Goal: Information Seeking & Learning: Learn about a topic

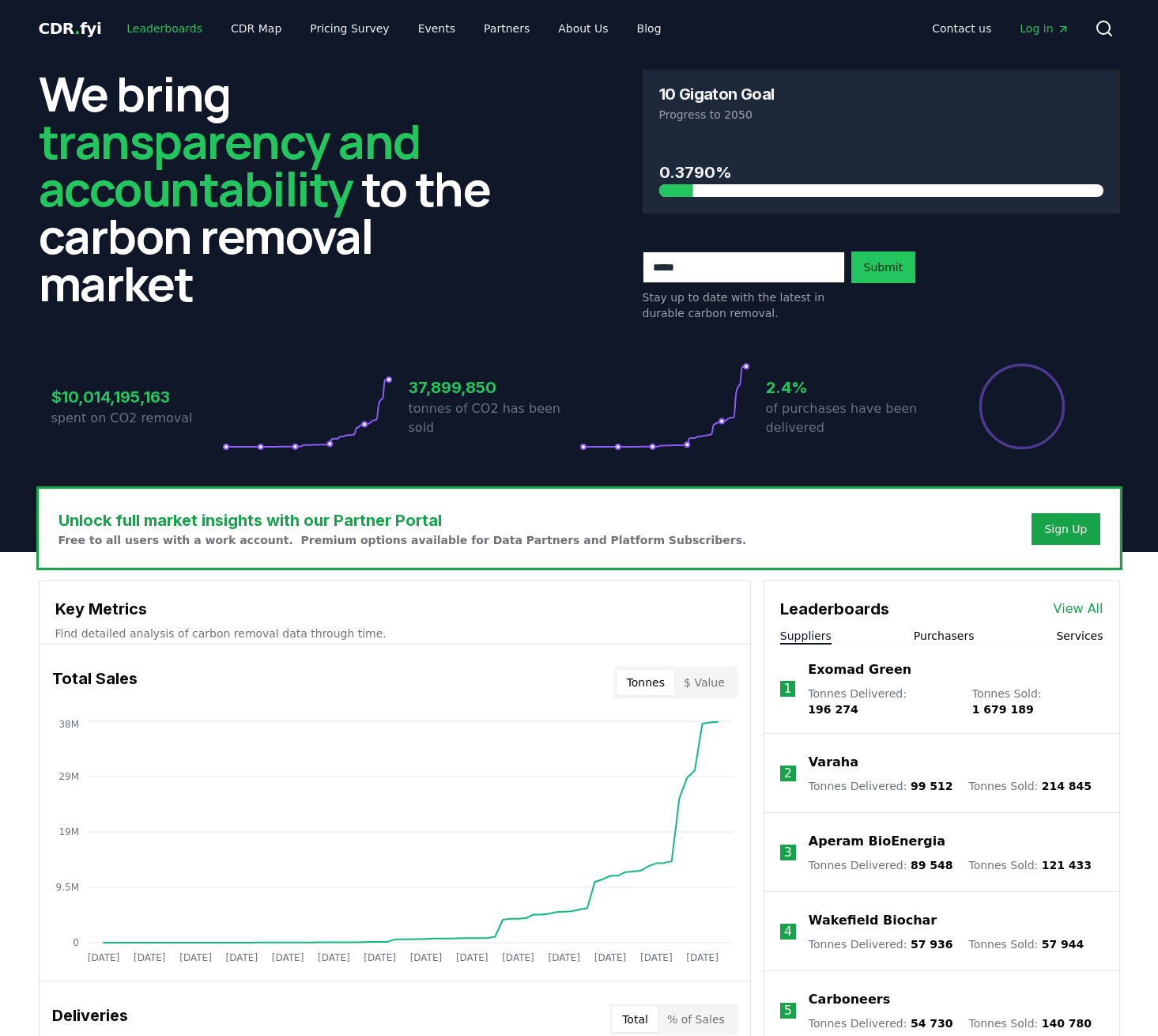
click at [156, 33] on link "Leaderboards" at bounding box center [165, 28] width 101 height 28
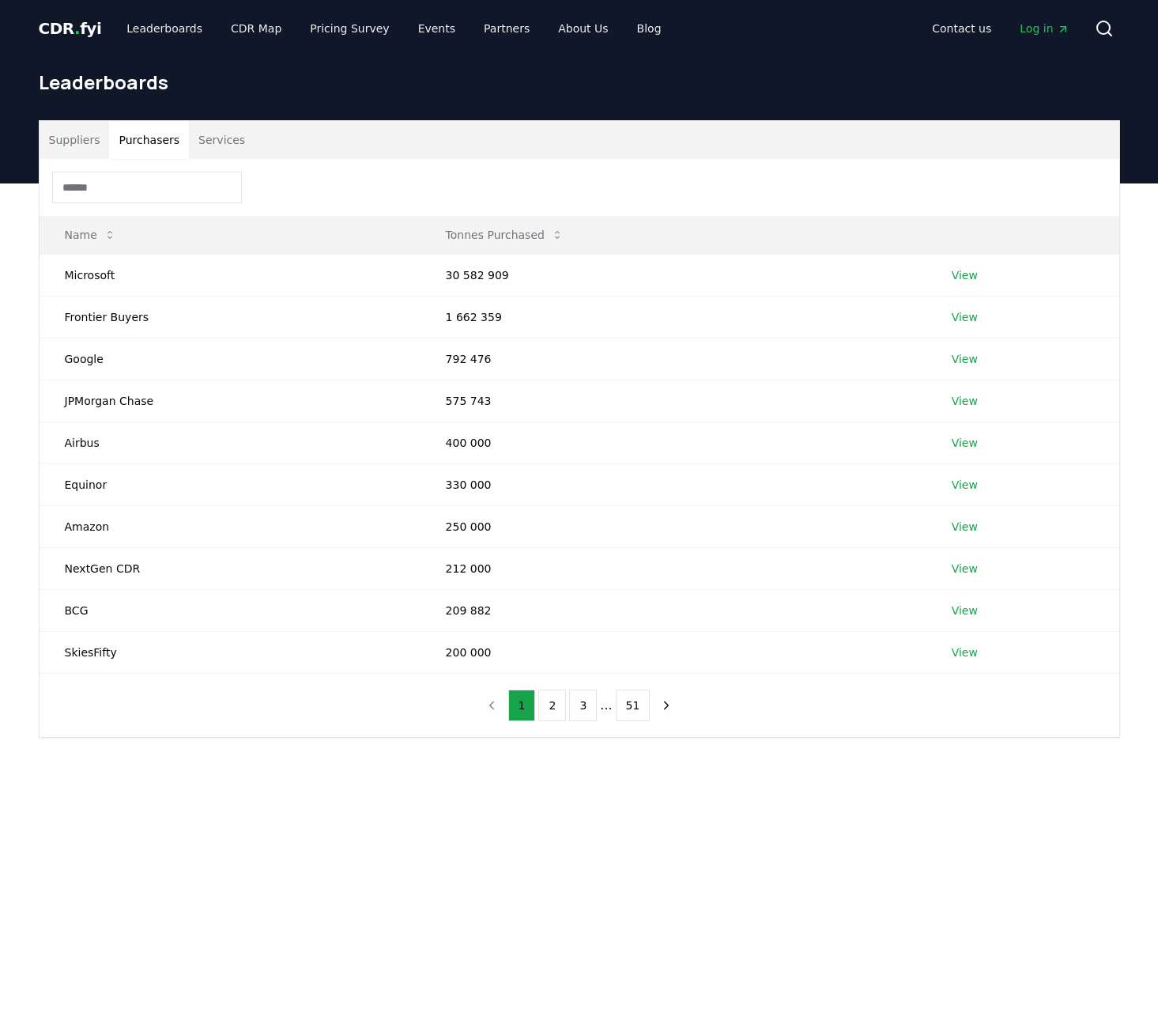
click at [154, 137] on button "Purchasers" at bounding box center [149, 140] width 80 height 38
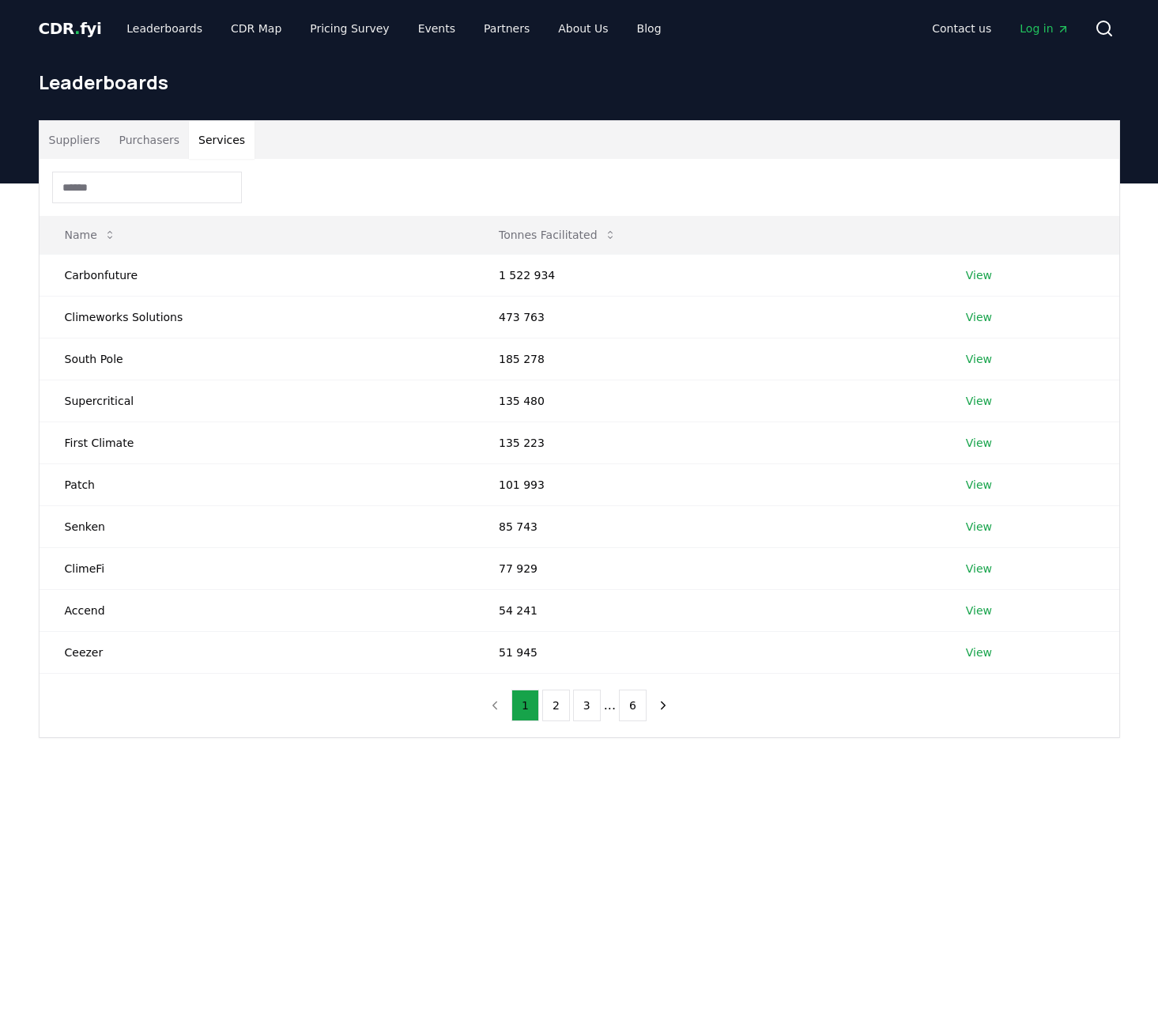
click at [204, 135] on button "Services" at bounding box center [222, 140] width 66 height 38
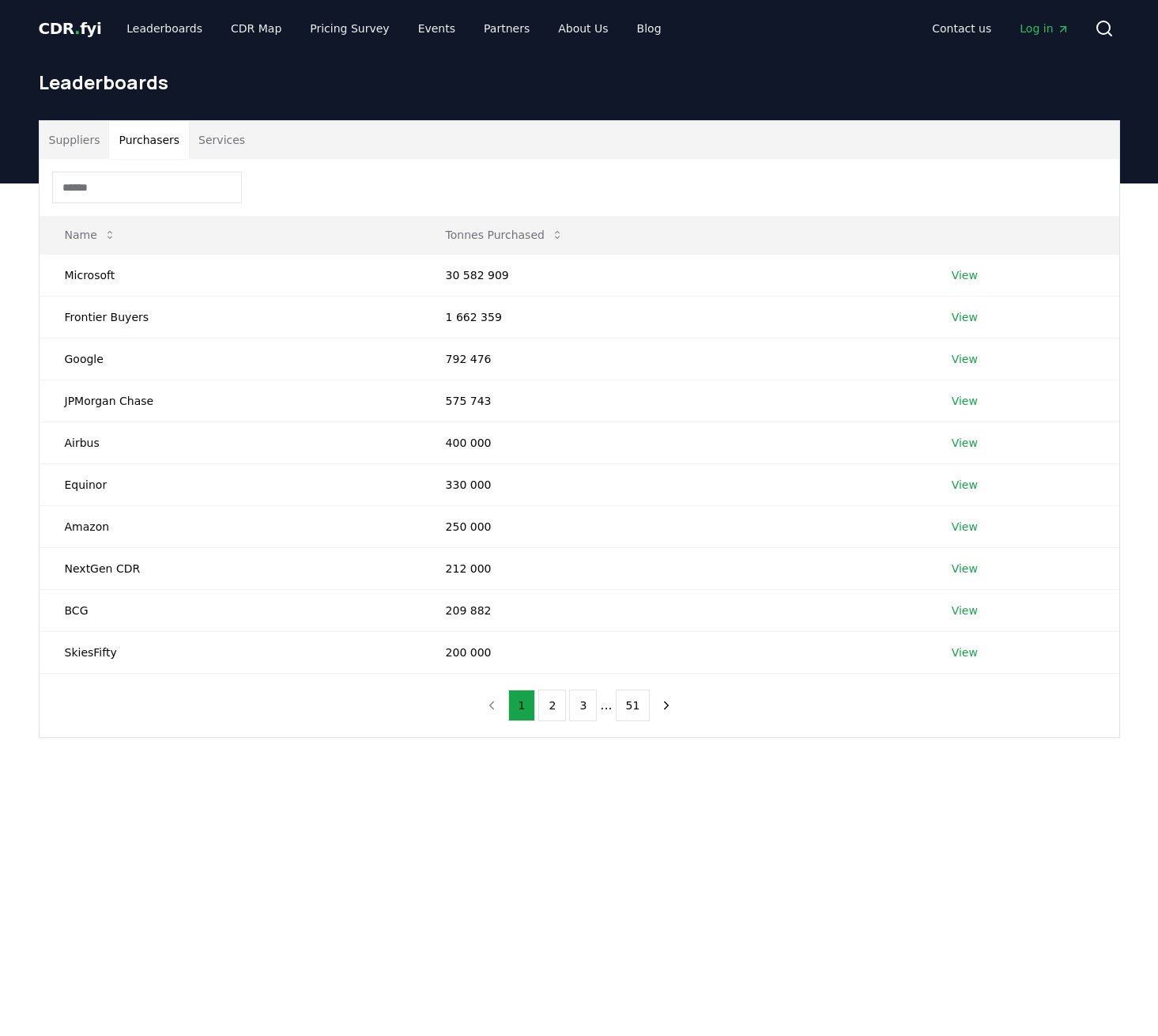
click at [132, 148] on button "Purchasers" at bounding box center [149, 140] width 80 height 38
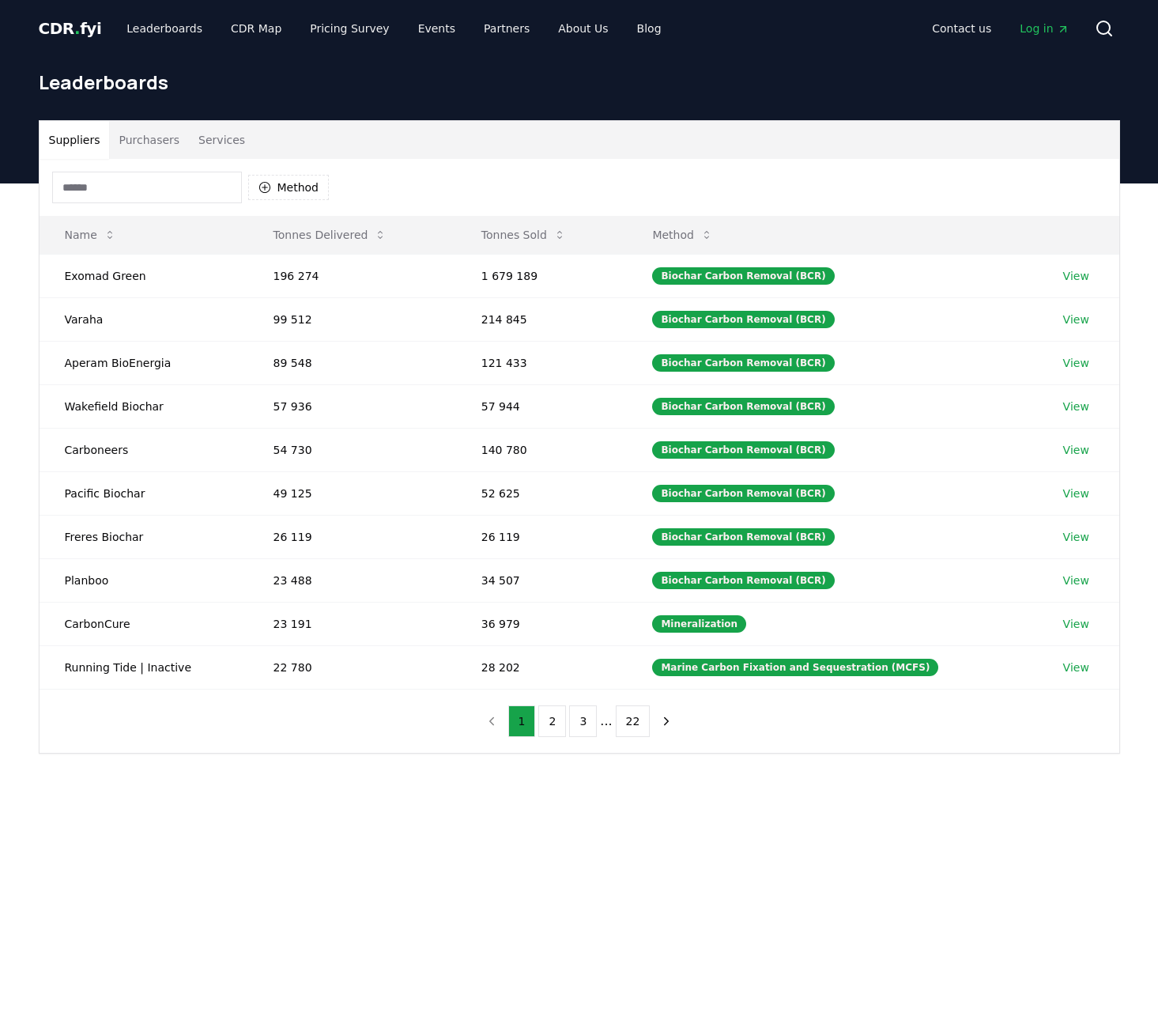
click at [95, 138] on button "Suppliers" at bounding box center [75, 140] width 71 height 38
click at [536, 719] on button "1" at bounding box center [522, 721] width 28 height 32
click at [550, 719] on button "2" at bounding box center [552, 721] width 28 height 32
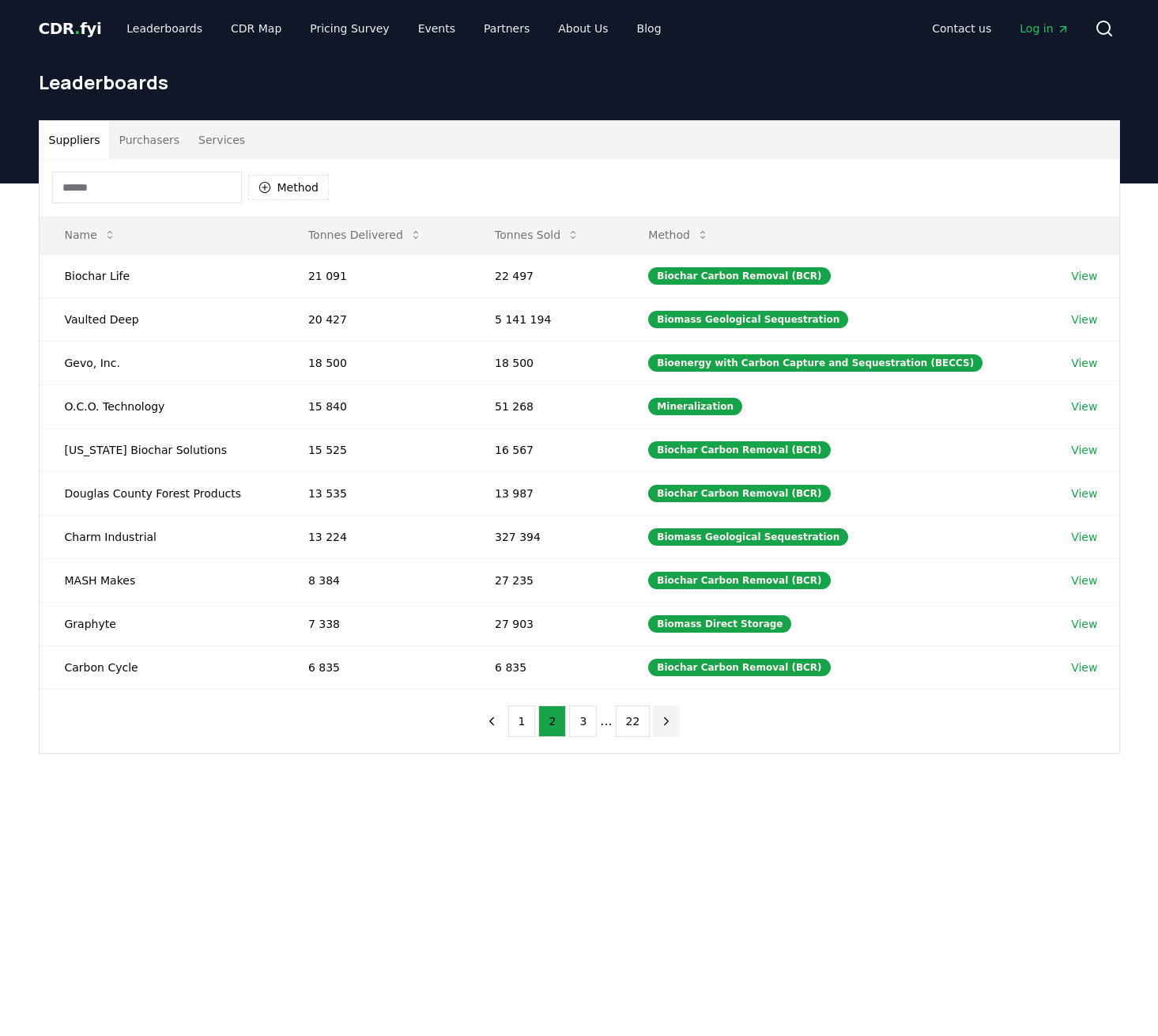
click at [664, 718] on icon "next page" at bounding box center [667, 721] width 14 height 14
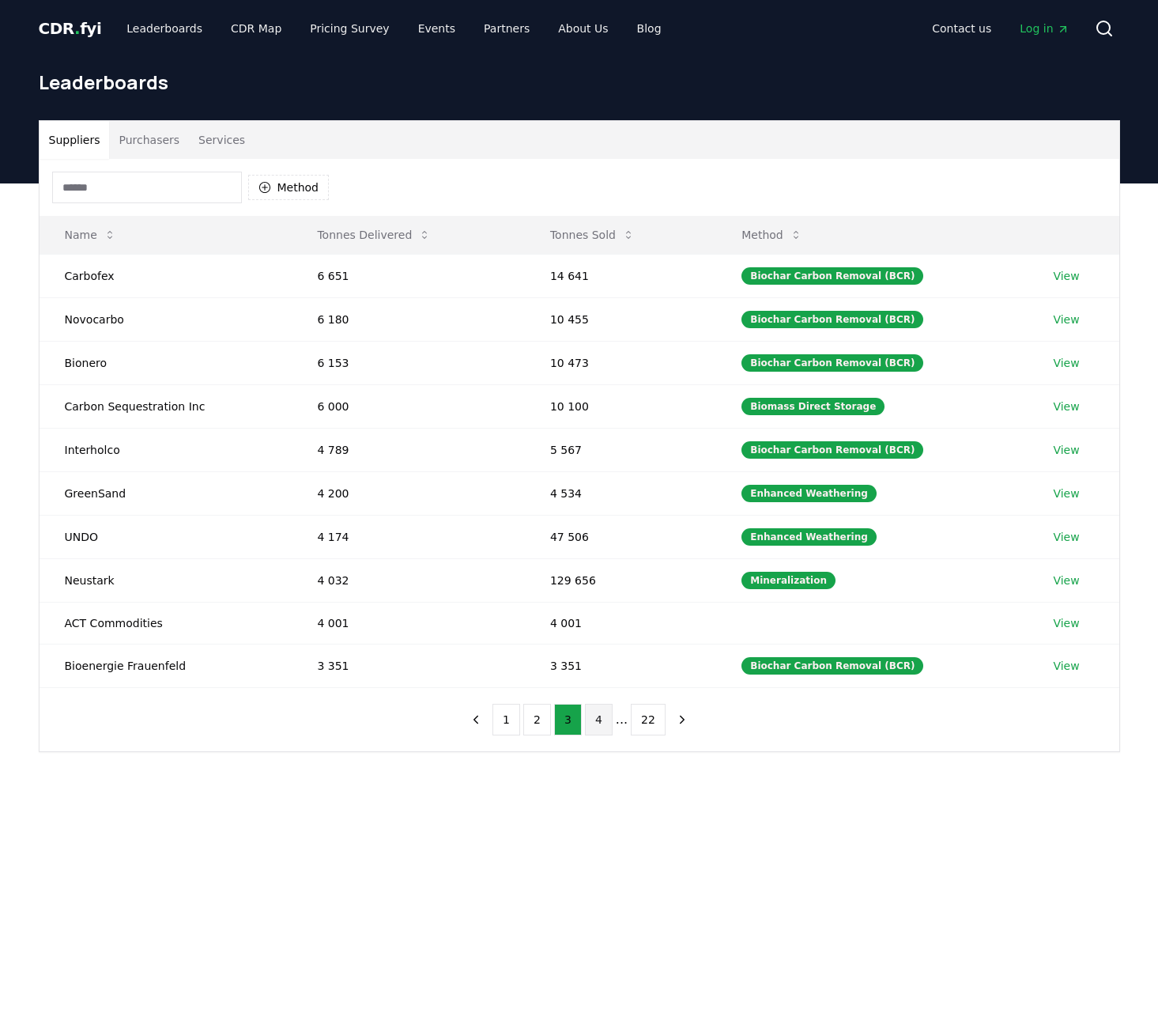
click at [593, 718] on button "4" at bounding box center [599, 719] width 28 height 32
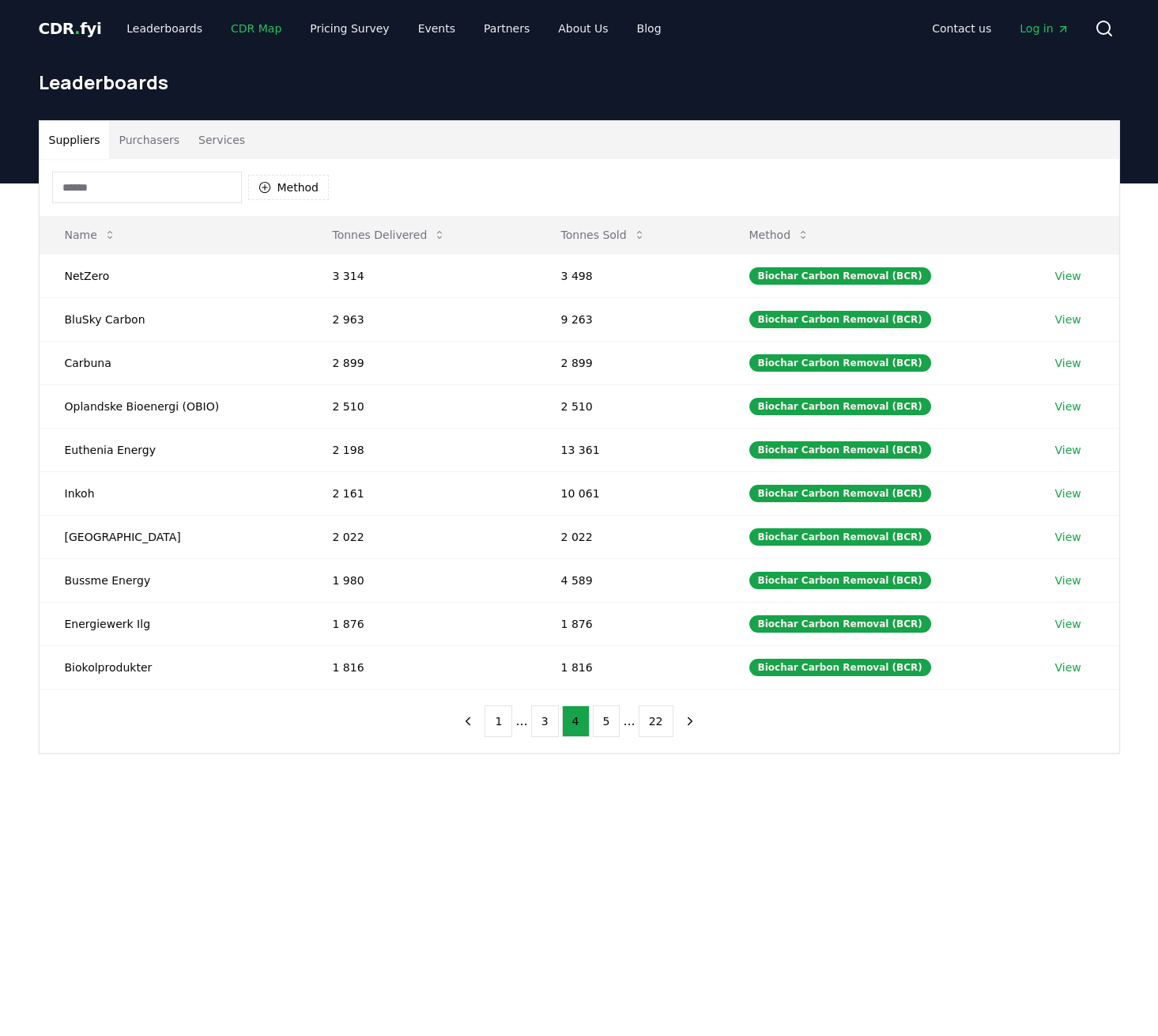
click at [238, 34] on link "CDR Map" at bounding box center [256, 28] width 76 height 28
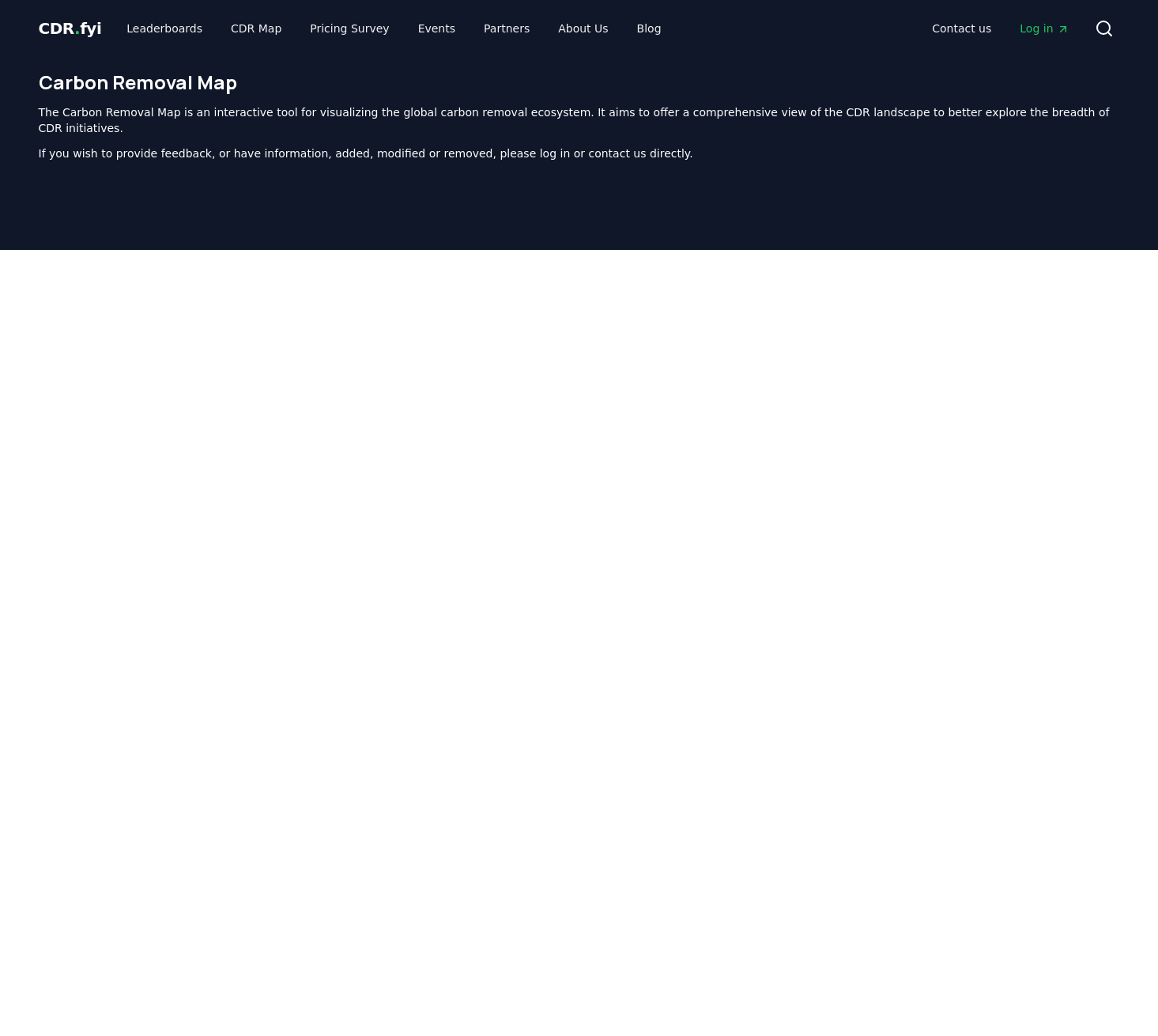
click at [564, 111] on p "The Carbon Removal Map is an interactive tool for visualizing the global carbon…" at bounding box center [580, 119] width 1082 height 32
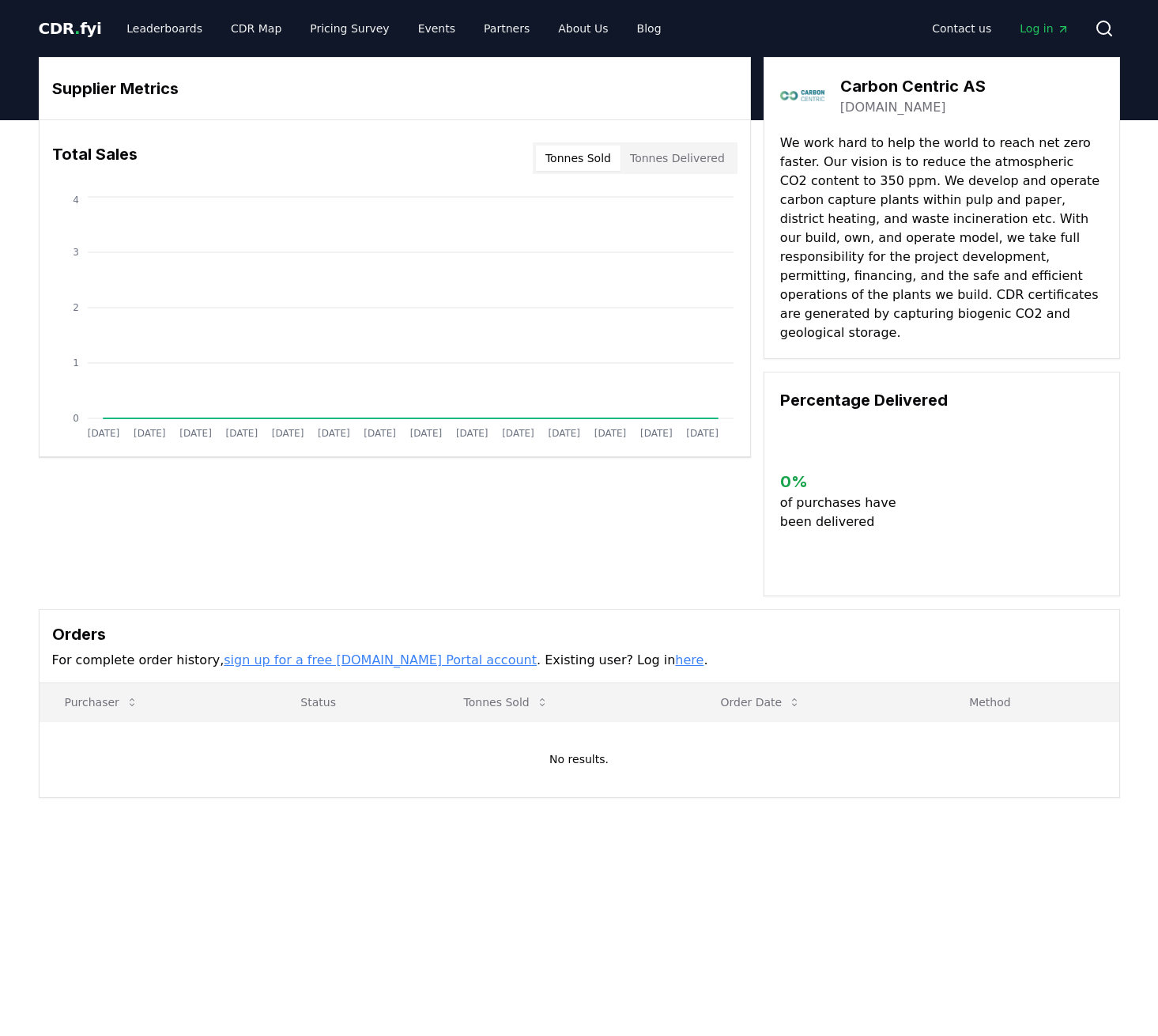
click at [589, 141] on div "Total Sales Tonnes Sold Tonnes Delivered" at bounding box center [395, 157] width 711 height 57
click at [680, 150] on button "Tonnes Delivered" at bounding box center [678, 158] width 114 height 25
click at [590, 157] on button "Tonnes Sold" at bounding box center [579, 158] width 85 height 25
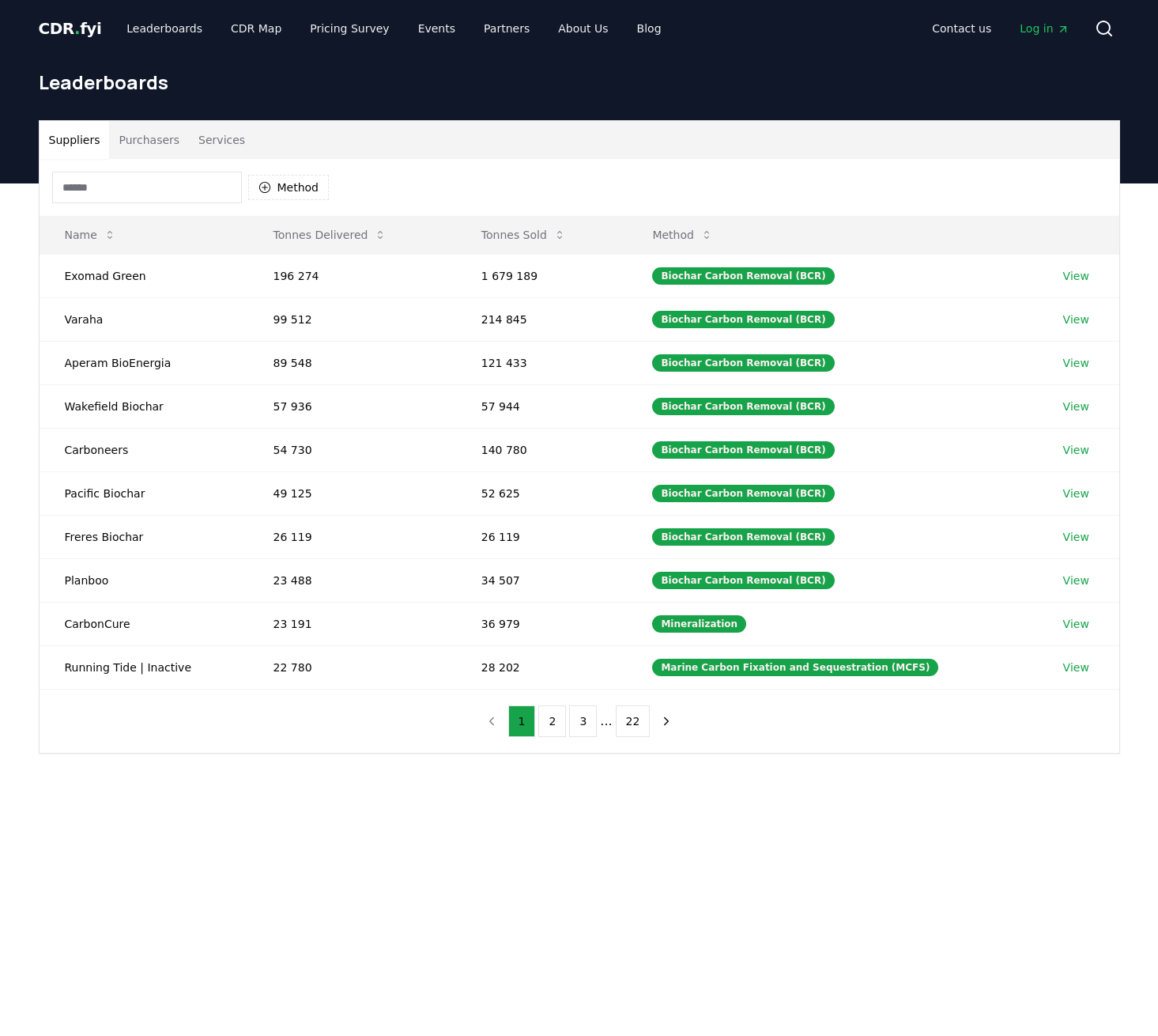
click at [111, 191] on input at bounding box center [147, 187] width 190 height 32
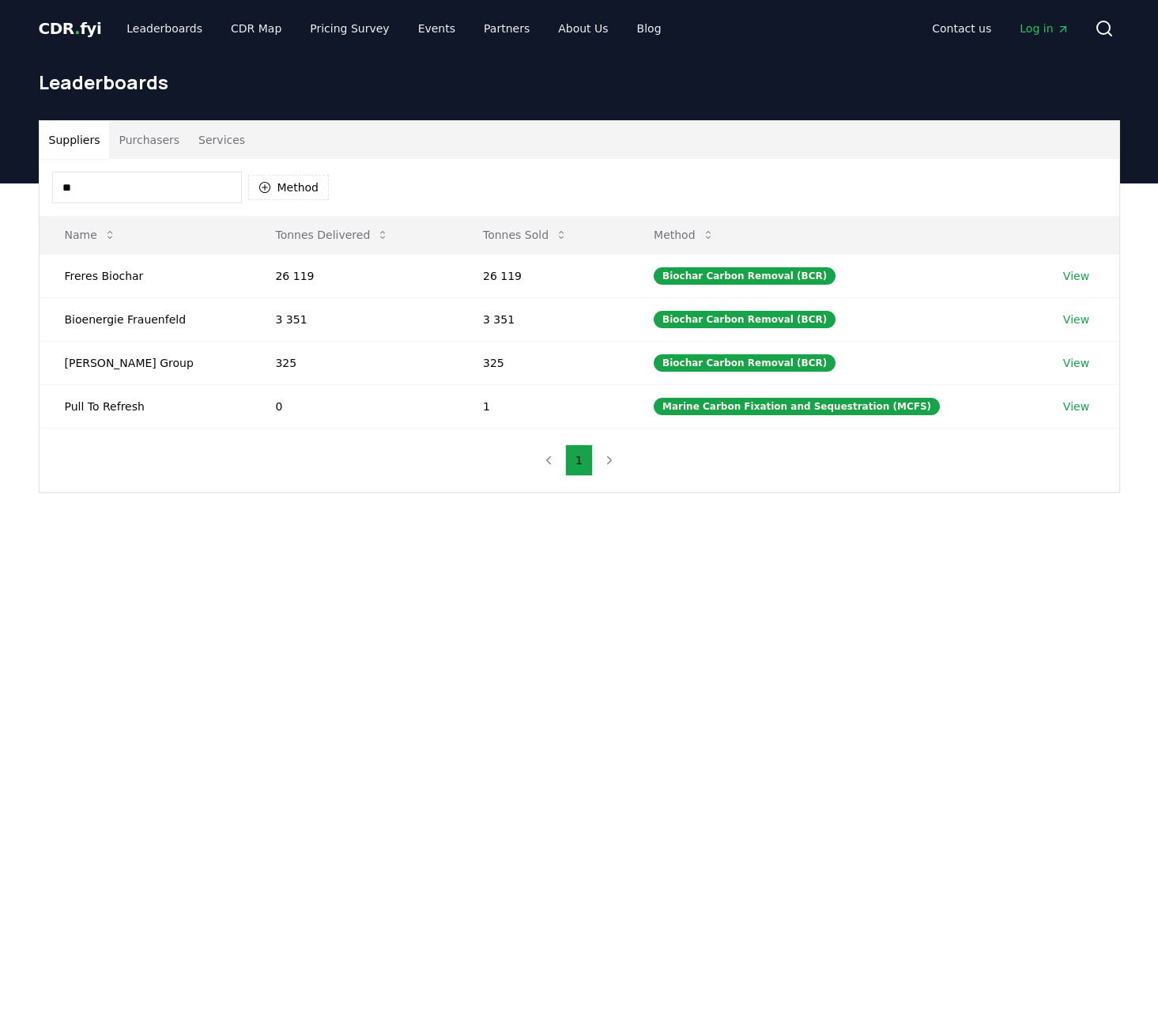
type input "*"
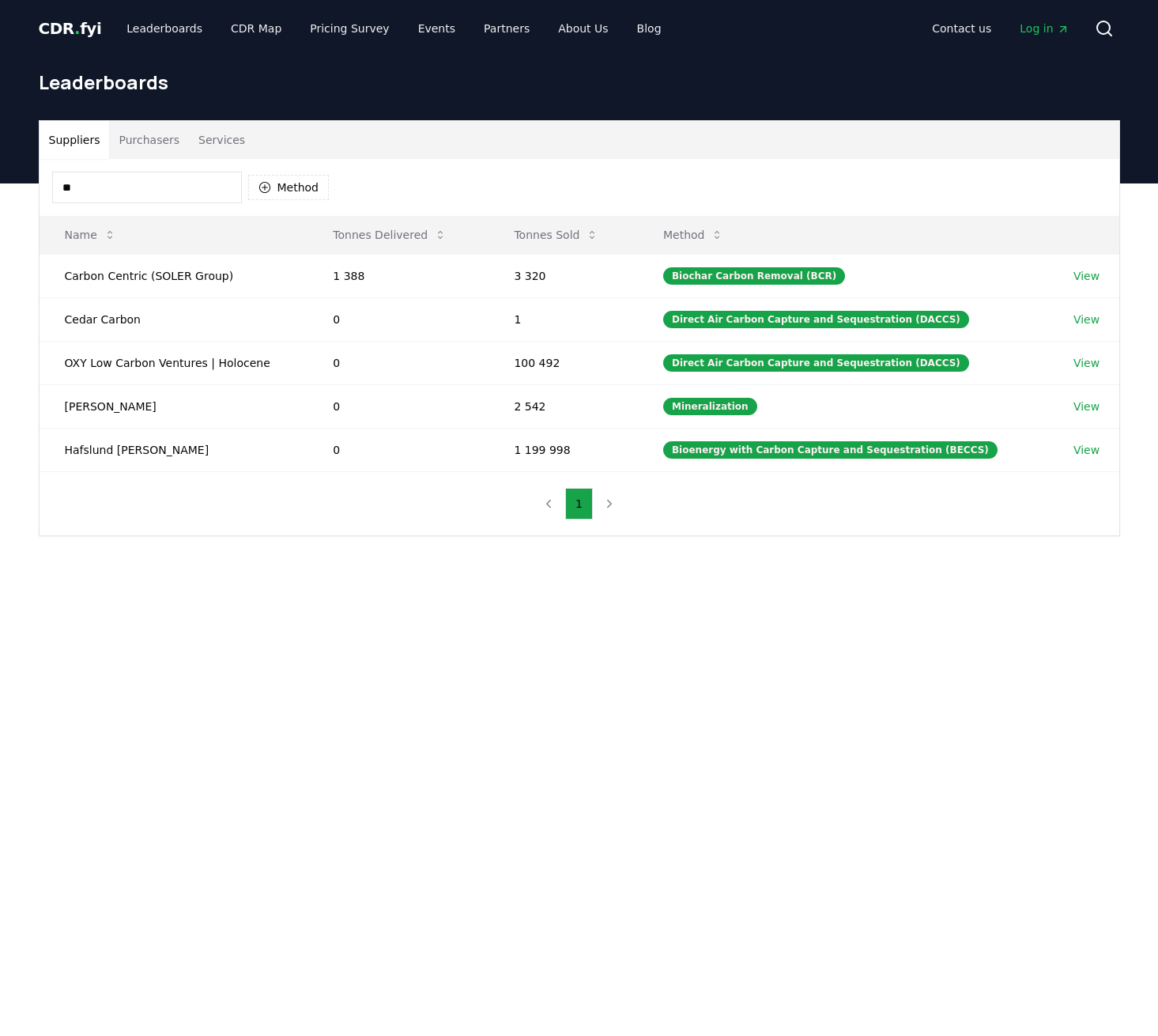
type input "*"
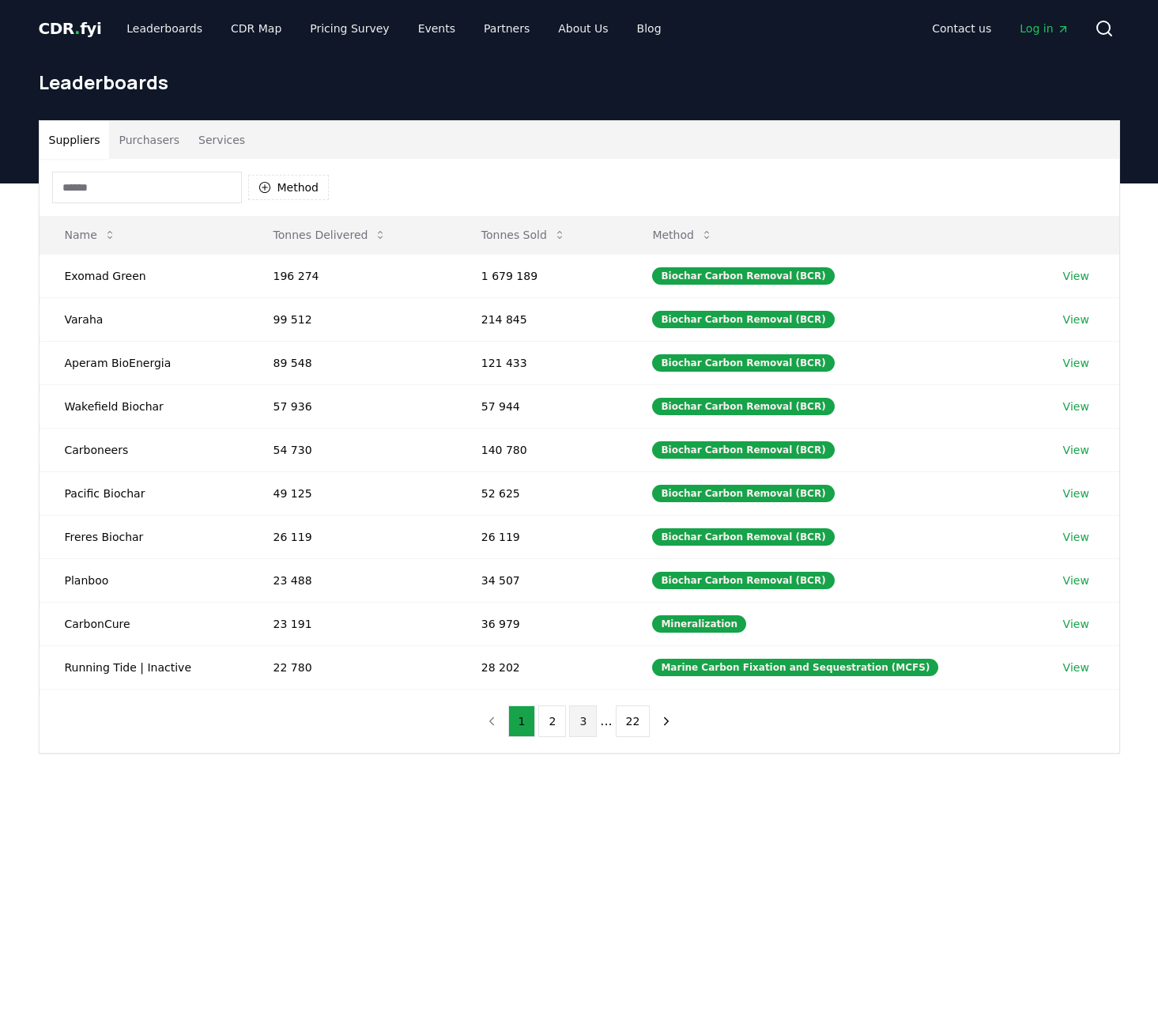
click at [586, 719] on button "3" at bounding box center [583, 721] width 28 height 32
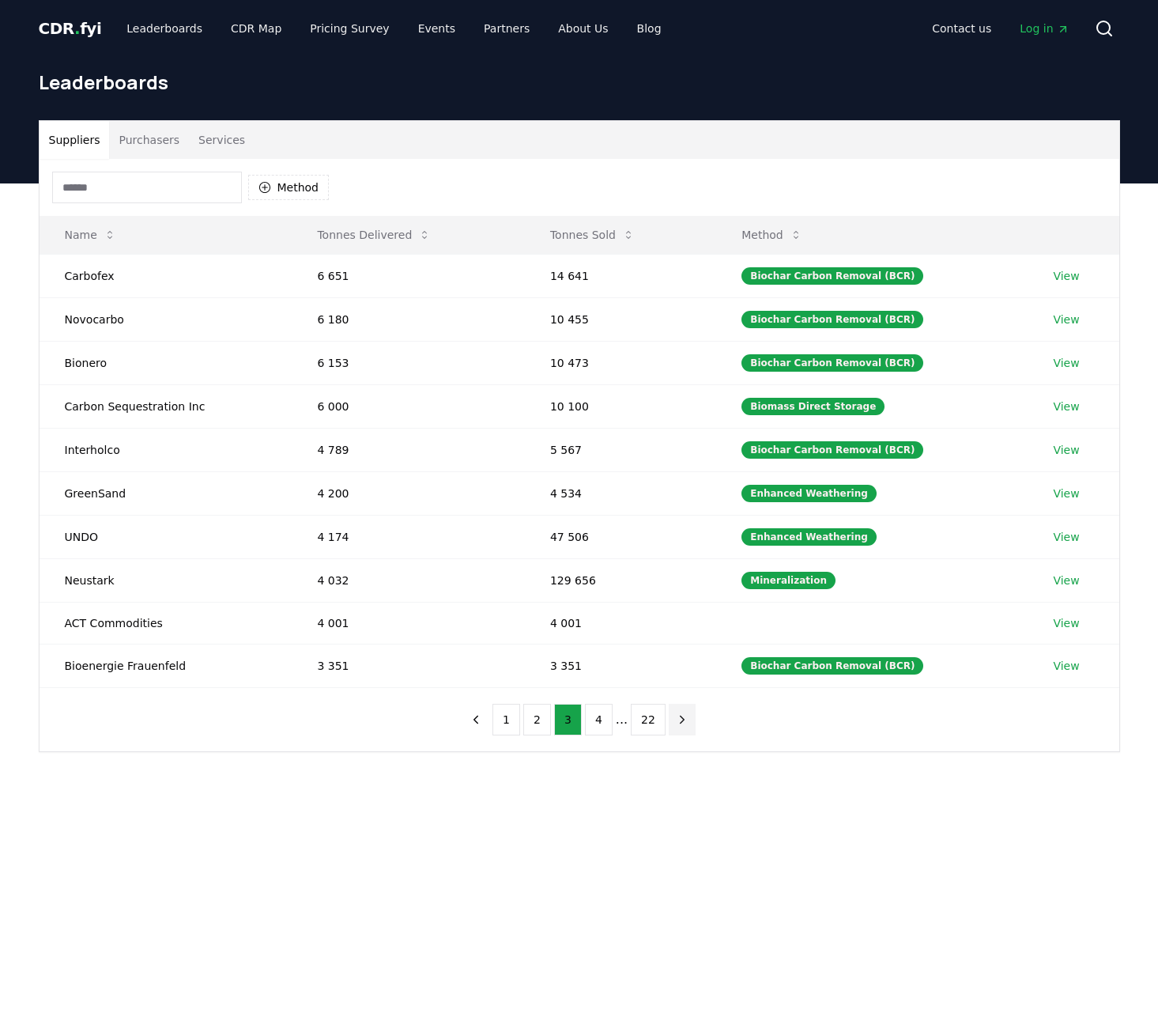
click at [681, 718] on icon "next page" at bounding box center [683, 719] width 4 height 7
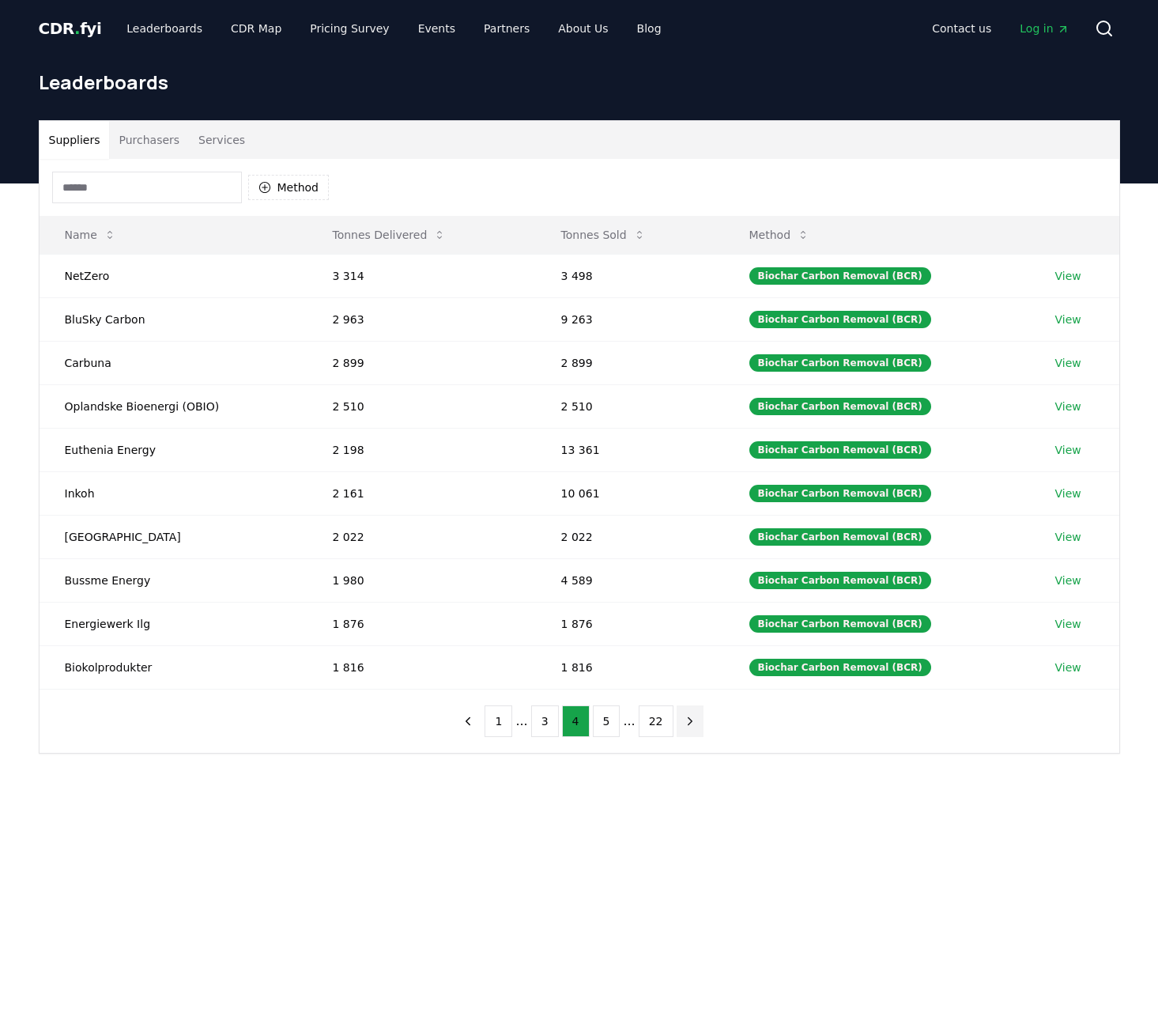
click at [683, 718] on icon "next page" at bounding box center [690, 721] width 14 height 14
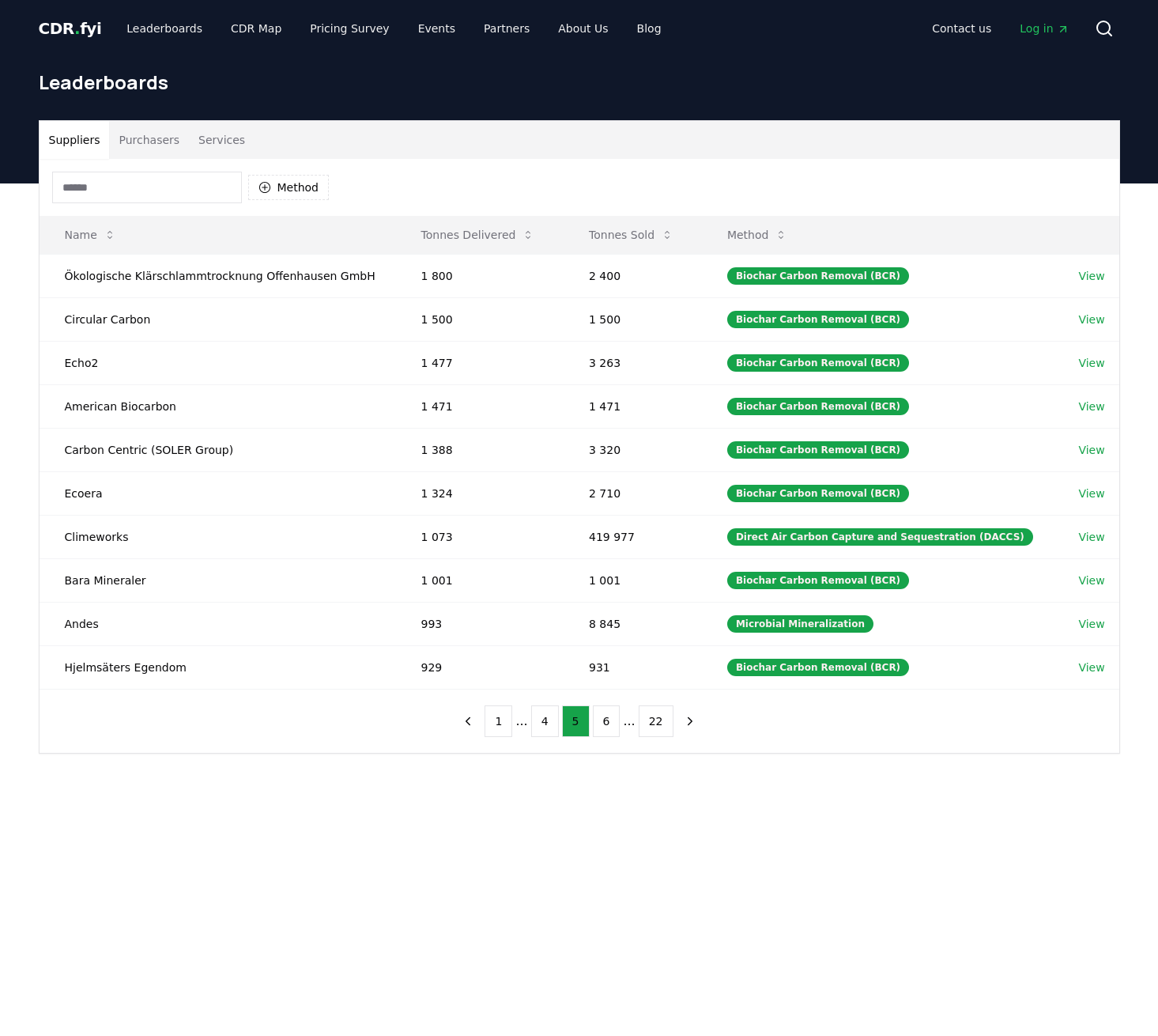
drag, startPoint x: 778, startPoint y: 321, endPoint x: 809, endPoint y: 727, distance: 407.2
click at [881, 789] on div "Suppliers Purchasers Services Method Name Tonnes Delivered Tonnes Sold Method Ö…" at bounding box center [579, 500] width 1158 height 633
click at [684, 721] on icon "next page" at bounding box center [690, 721] width 14 height 14
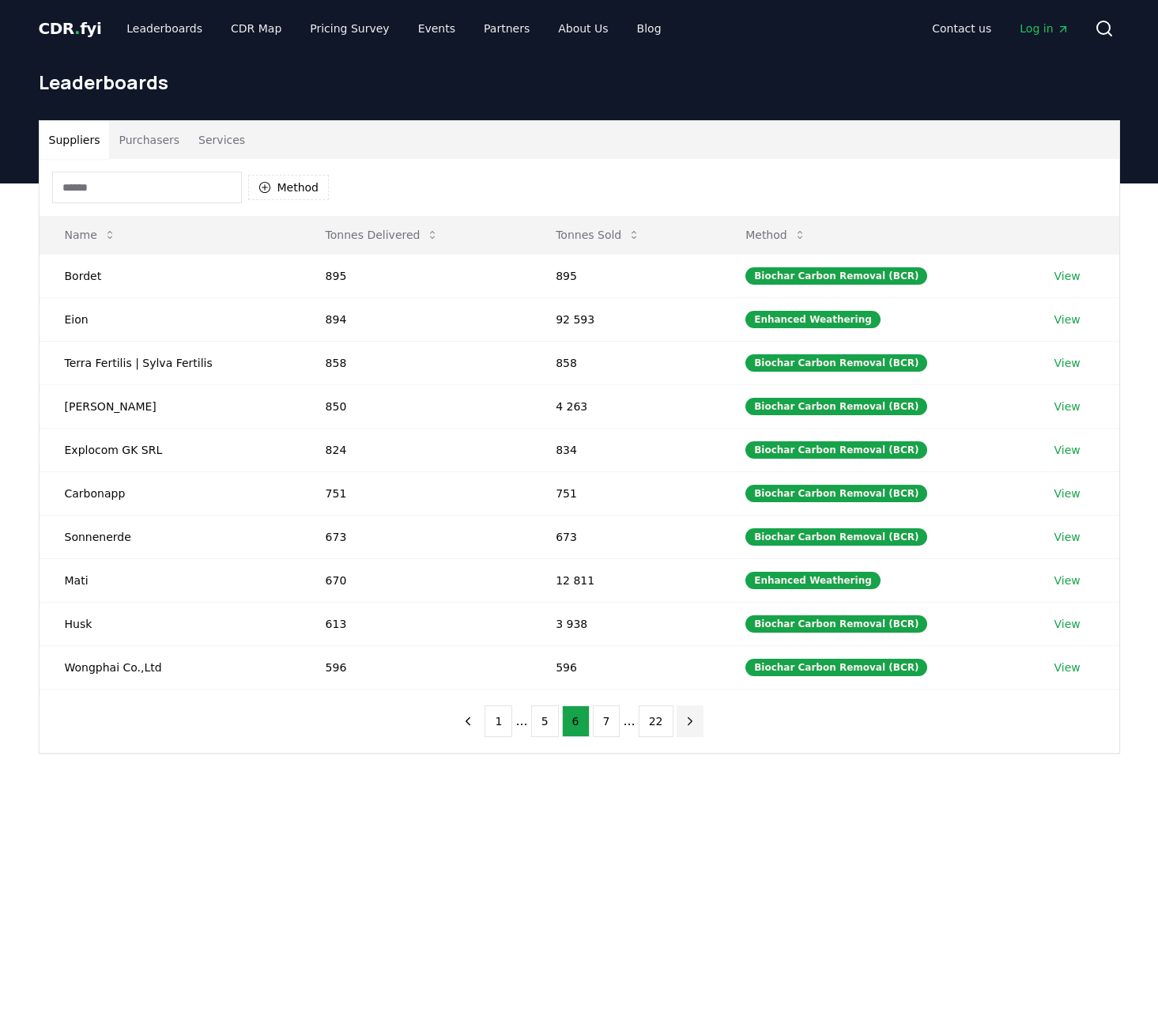
click at [688, 721] on icon "next page" at bounding box center [689, 721] width 4 height 7
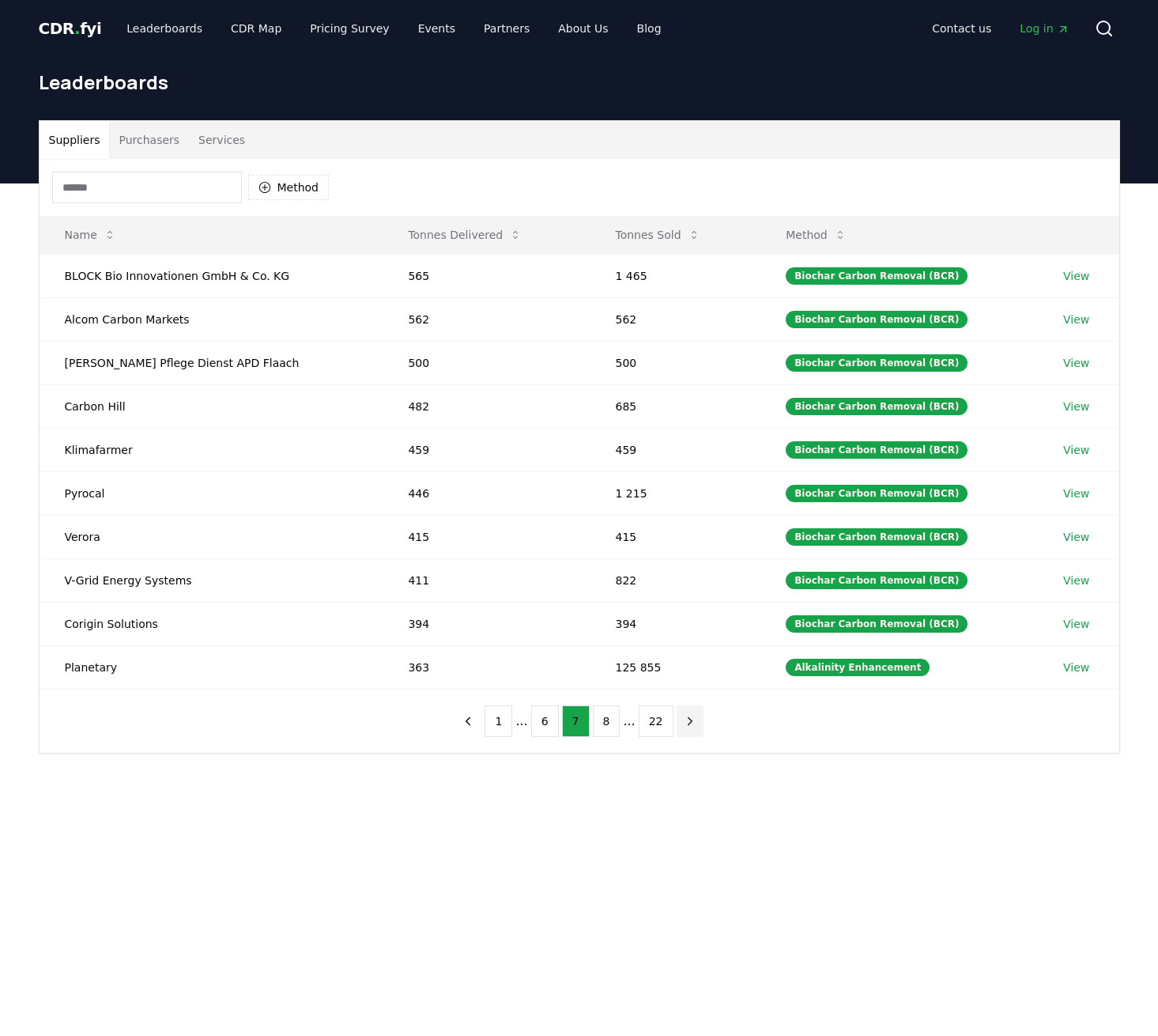
click at [686, 719] on icon "next page" at bounding box center [690, 721] width 14 height 14
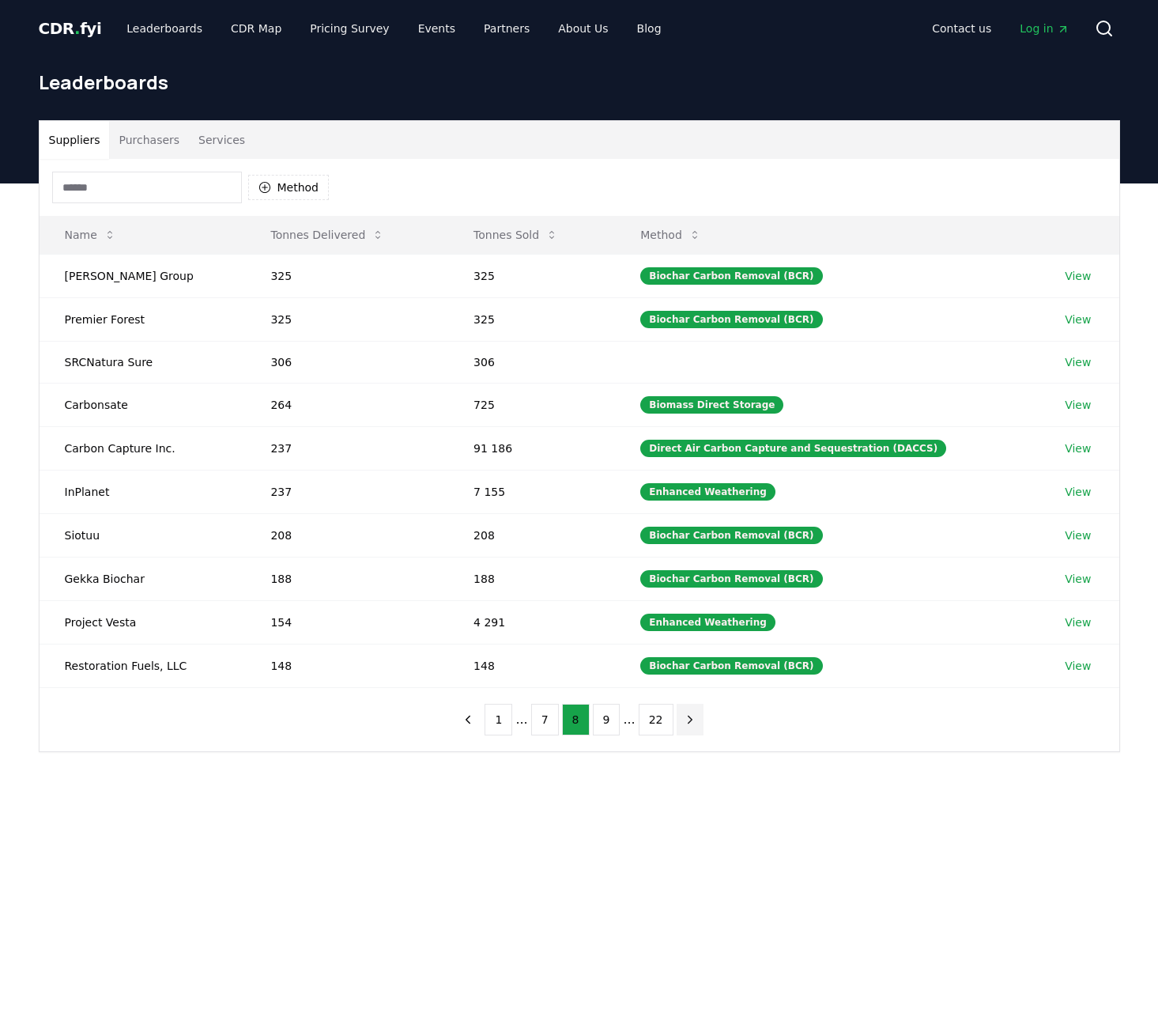
click at [686, 719] on icon "next page" at bounding box center [690, 719] width 14 height 14
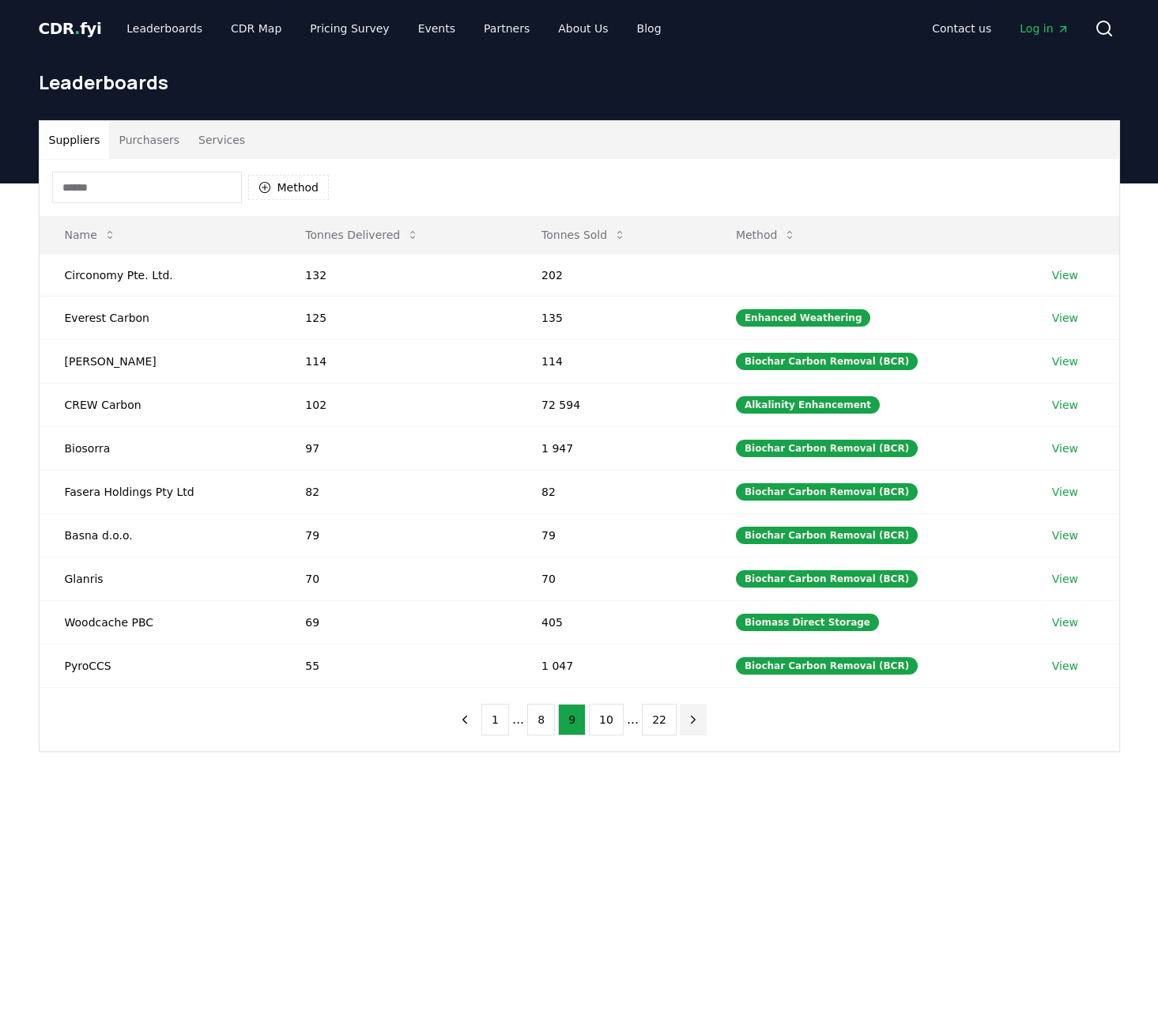
click at [687, 719] on icon "next page" at bounding box center [694, 719] width 14 height 14
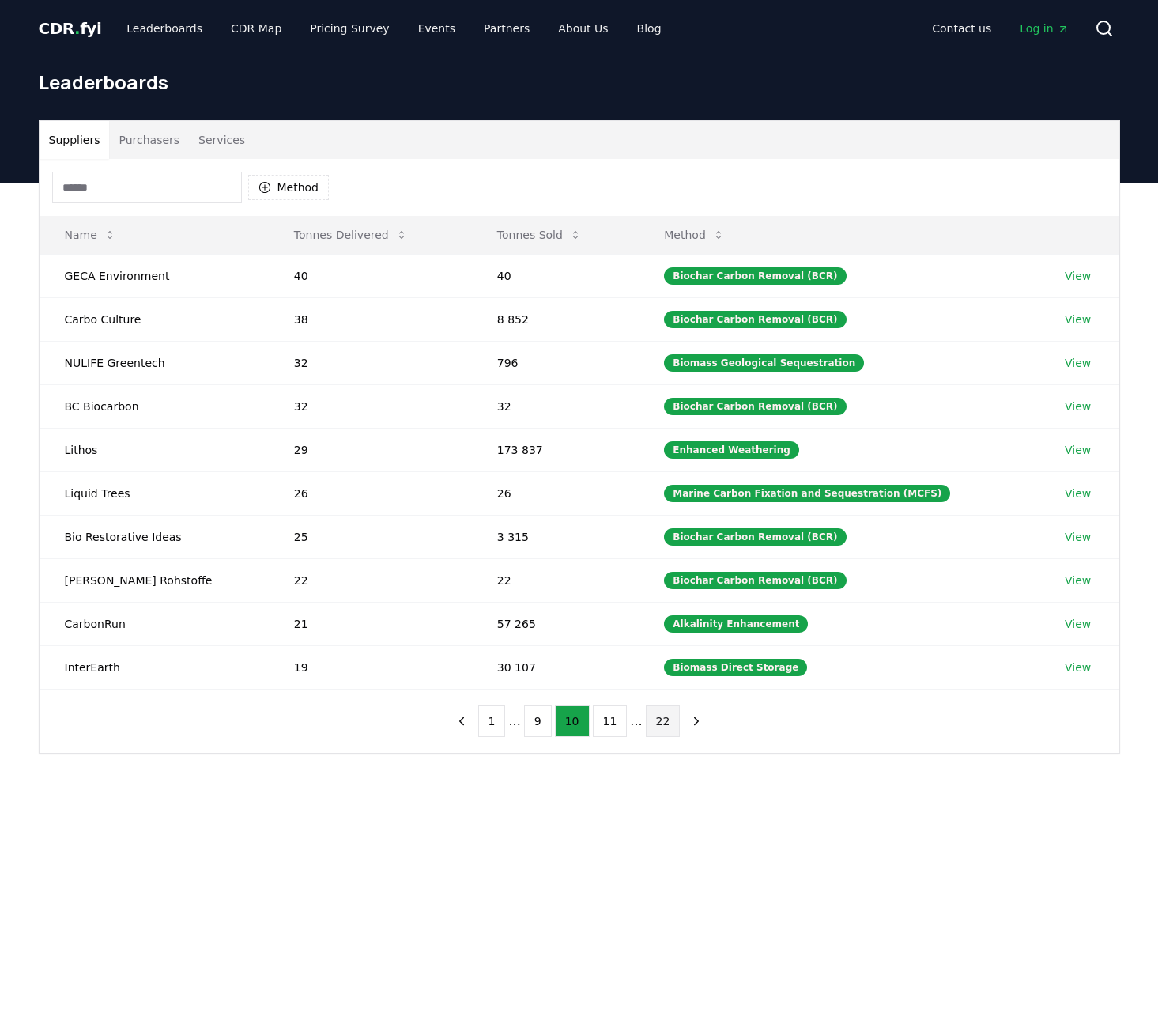
click at [649, 722] on button "22" at bounding box center [663, 721] width 34 height 32
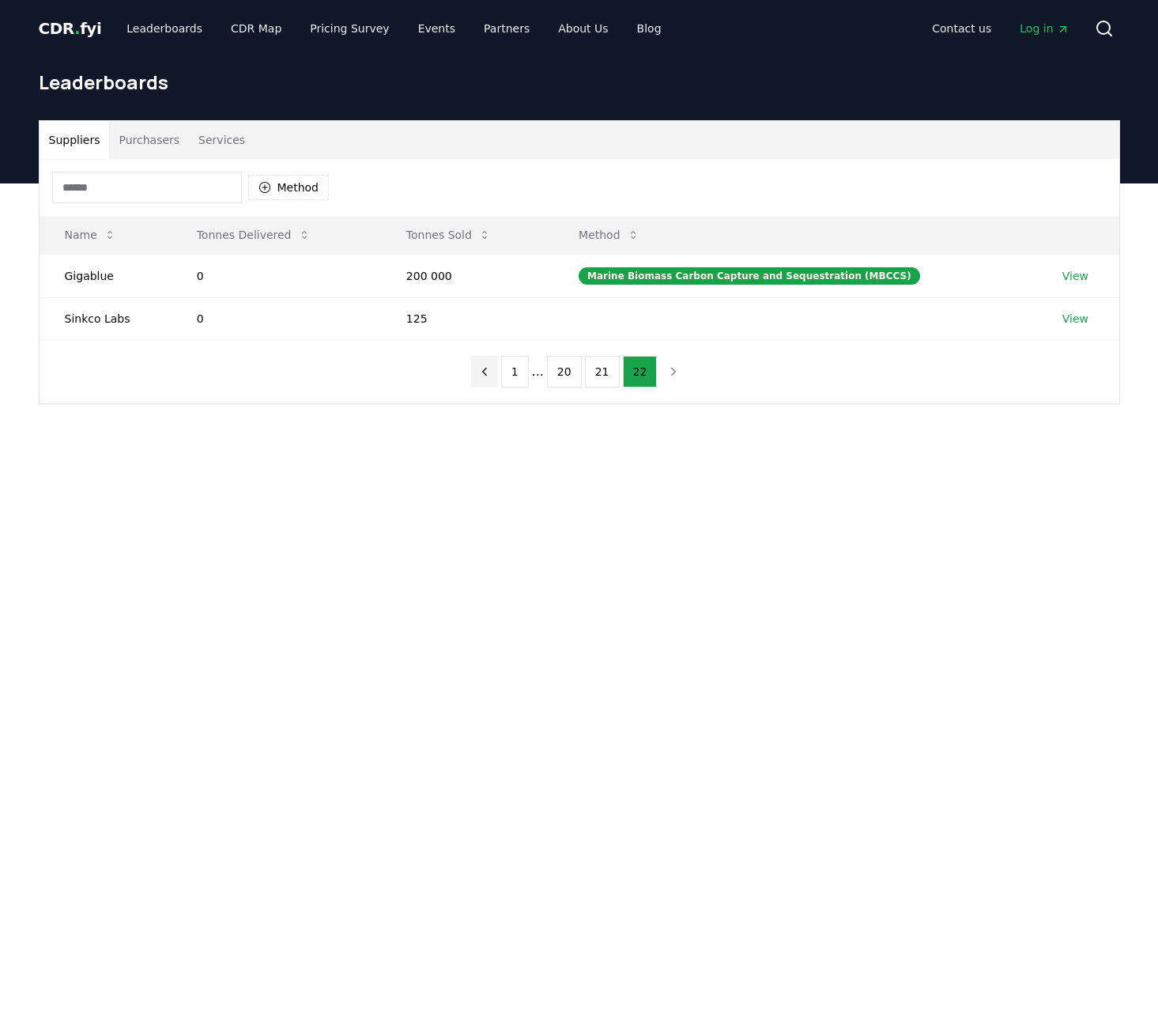
click at [492, 366] on icon "previous page" at bounding box center [485, 372] width 14 height 14
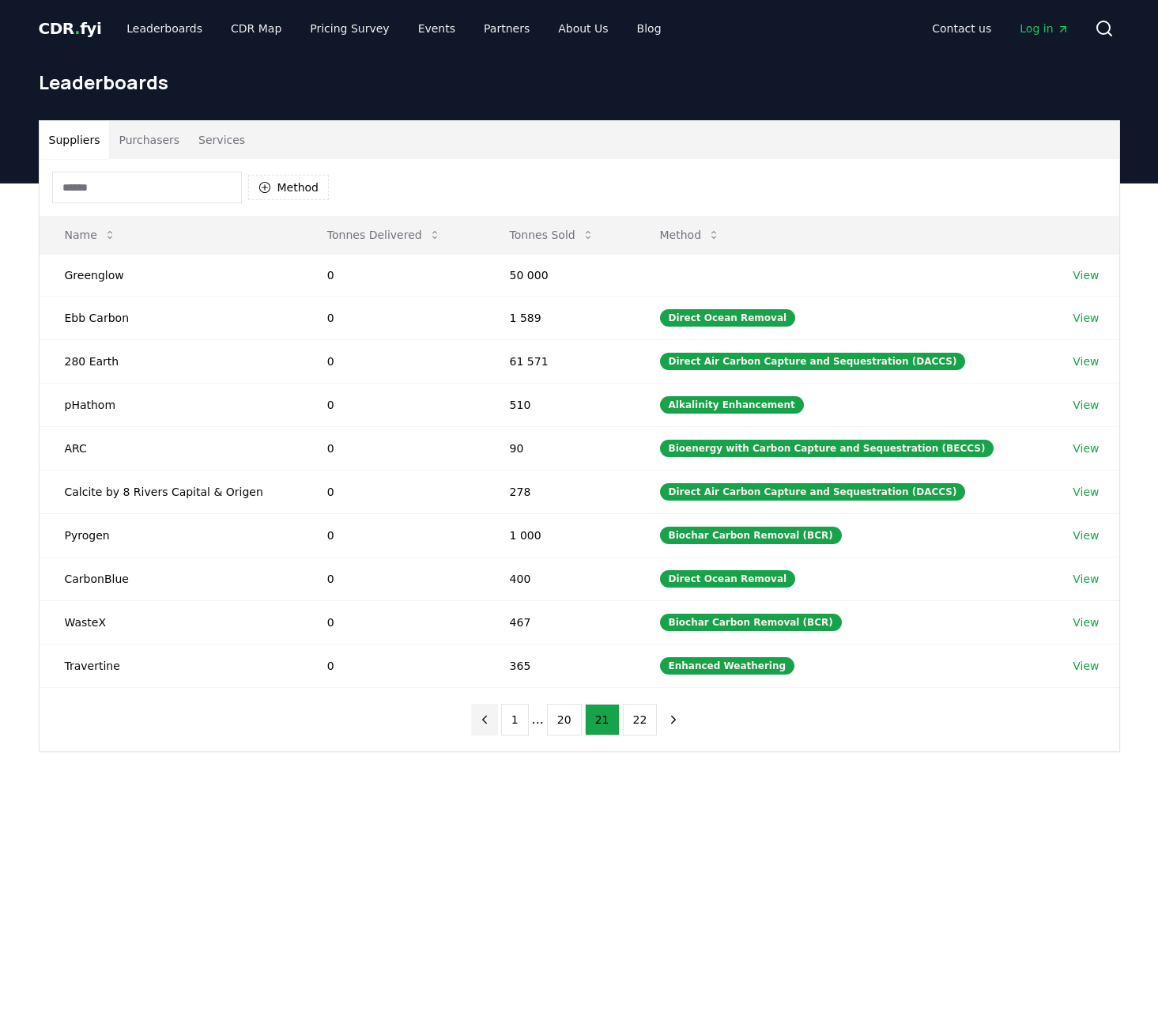
click at [487, 718] on icon "previous page" at bounding box center [485, 719] width 14 height 14
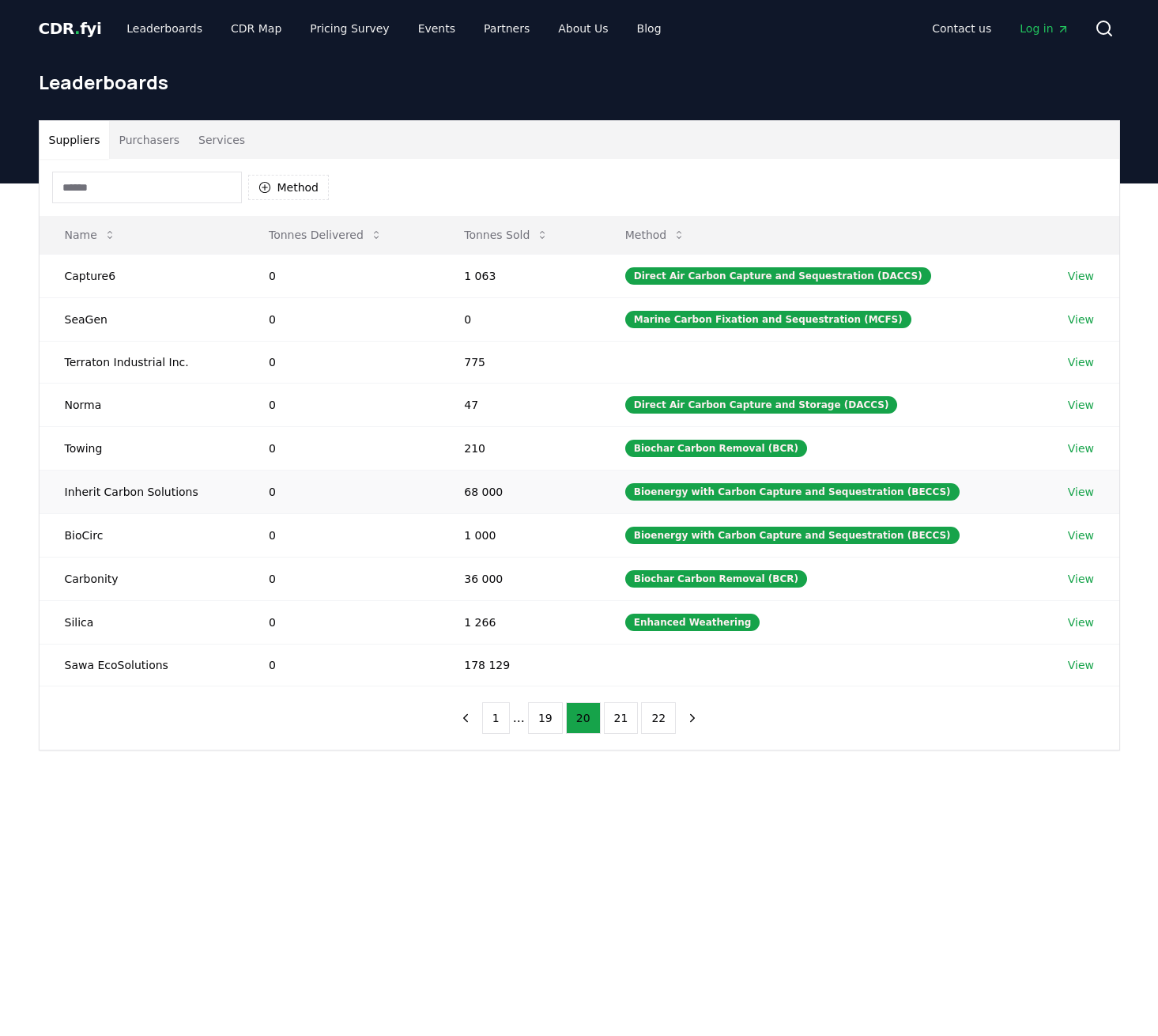
click at [414, 500] on td "0" at bounding box center [341, 491] width 195 height 43
click at [416, 499] on td "0" at bounding box center [341, 491] width 195 height 43
click at [1069, 493] on link "View" at bounding box center [1081, 491] width 26 height 15
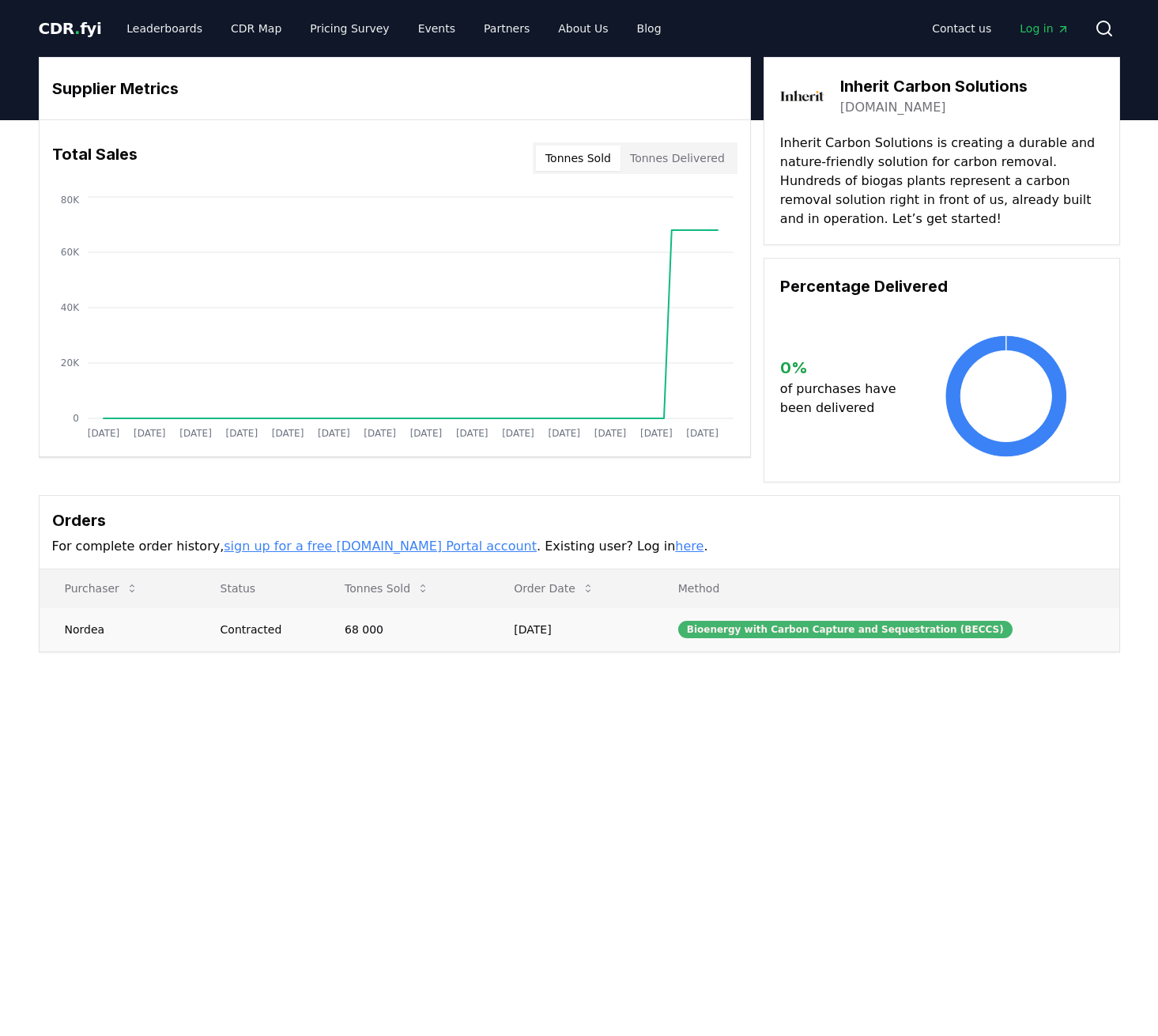
click at [880, 628] on div "Bioenergy with Carbon Capture and Sequestration (BECCS)" at bounding box center [846, 629] width 335 height 17
click at [946, 103] on link "inheritcarbonsolutions.com" at bounding box center [893, 107] width 106 height 19
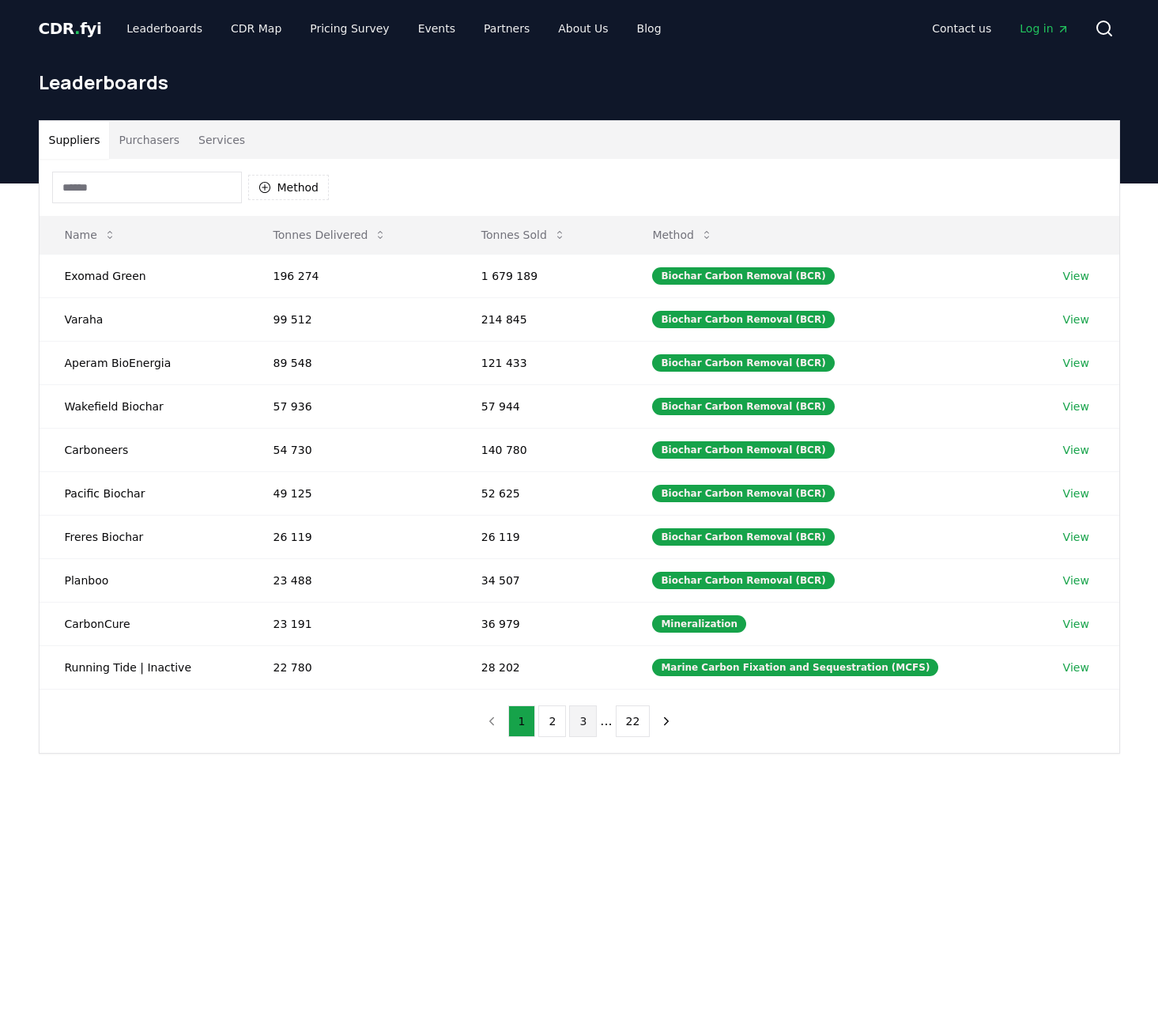
click at [578, 724] on button "3" at bounding box center [583, 721] width 28 height 32
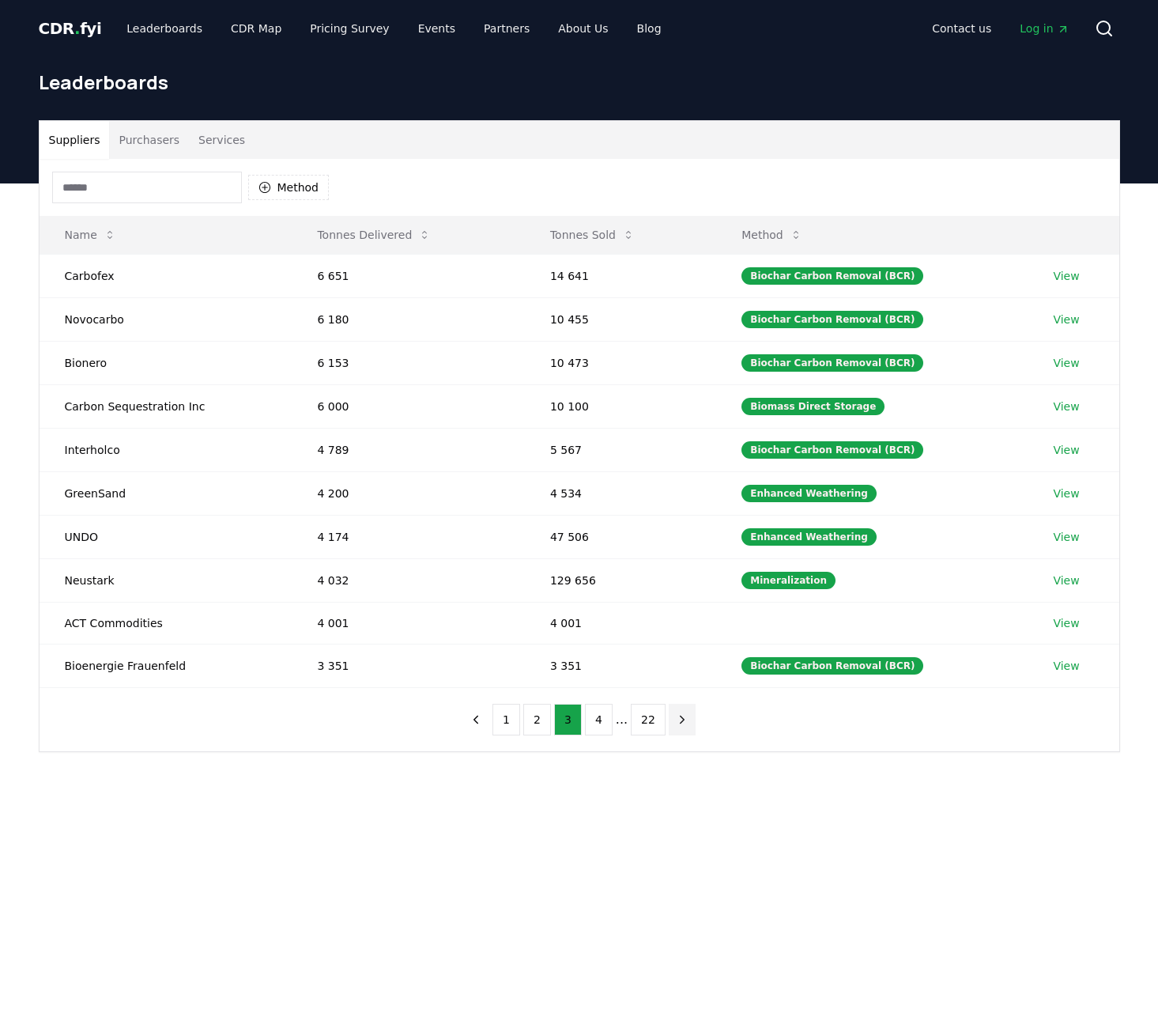
click at [675, 720] on icon "next page" at bounding box center [682, 719] width 14 height 14
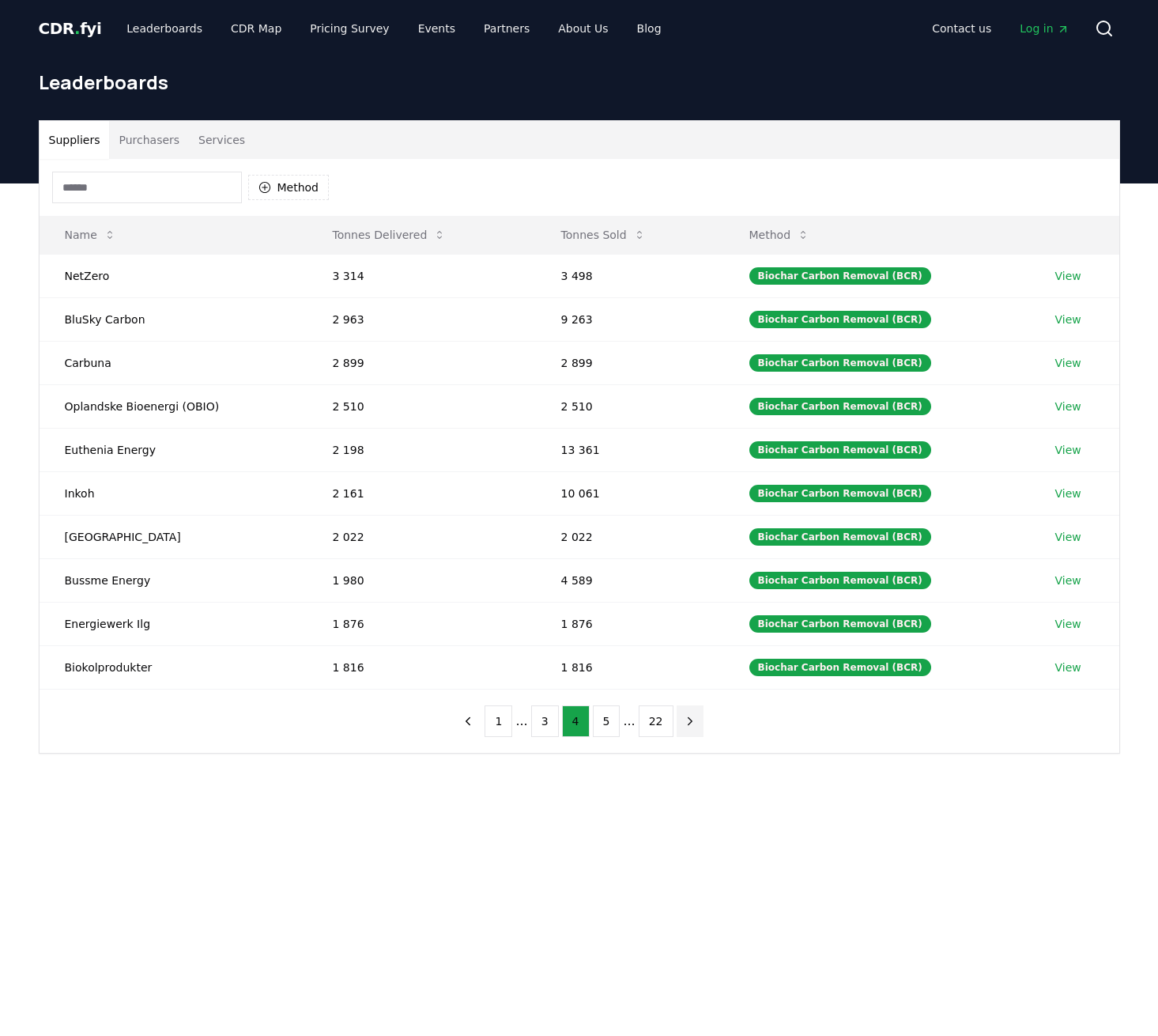
click at [677, 720] on button "next page" at bounding box center [690, 721] width 27 height 32
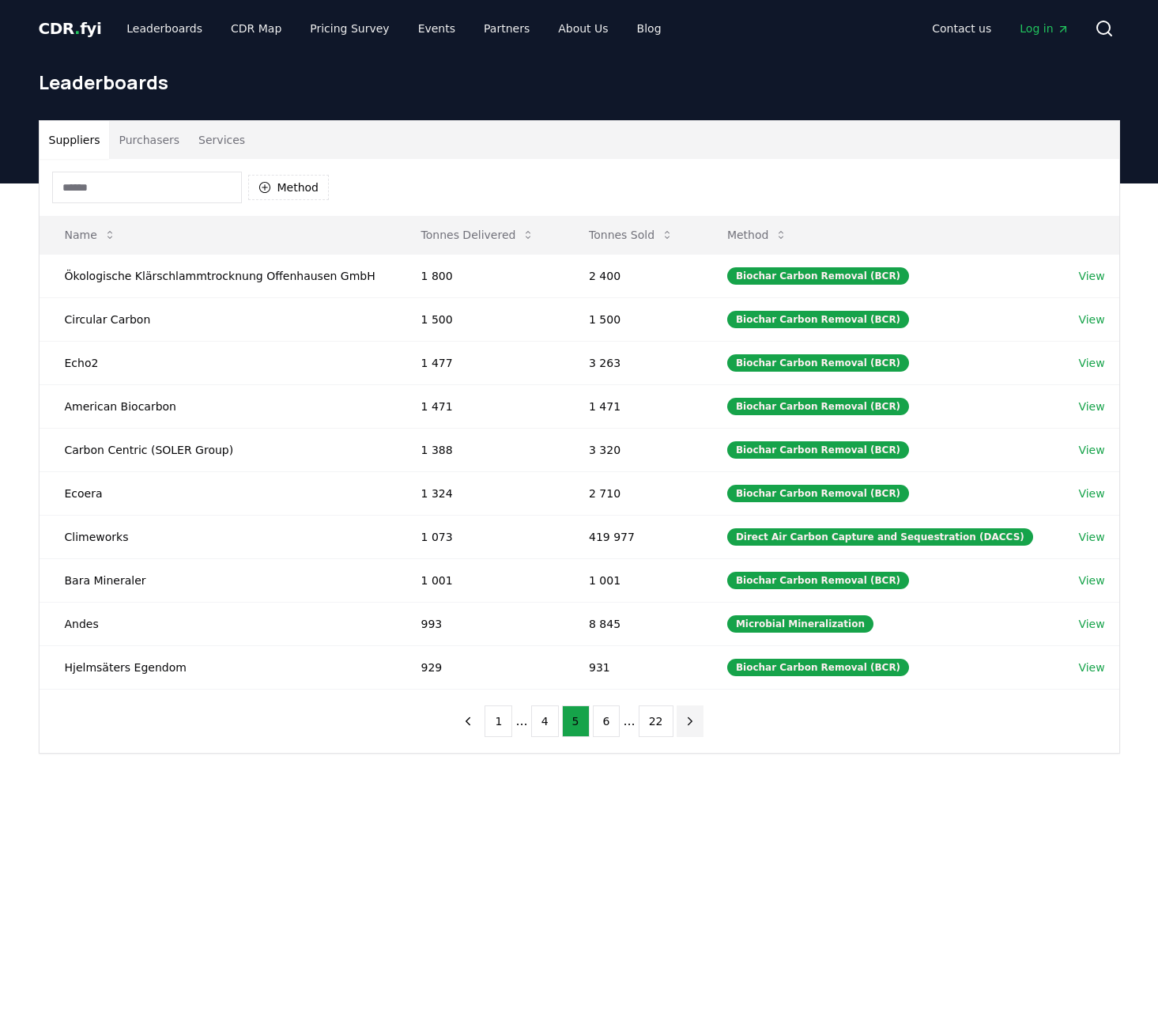
click at [688, 718] on icon "next page" at bounding box center [689, 721] width 4 height 7
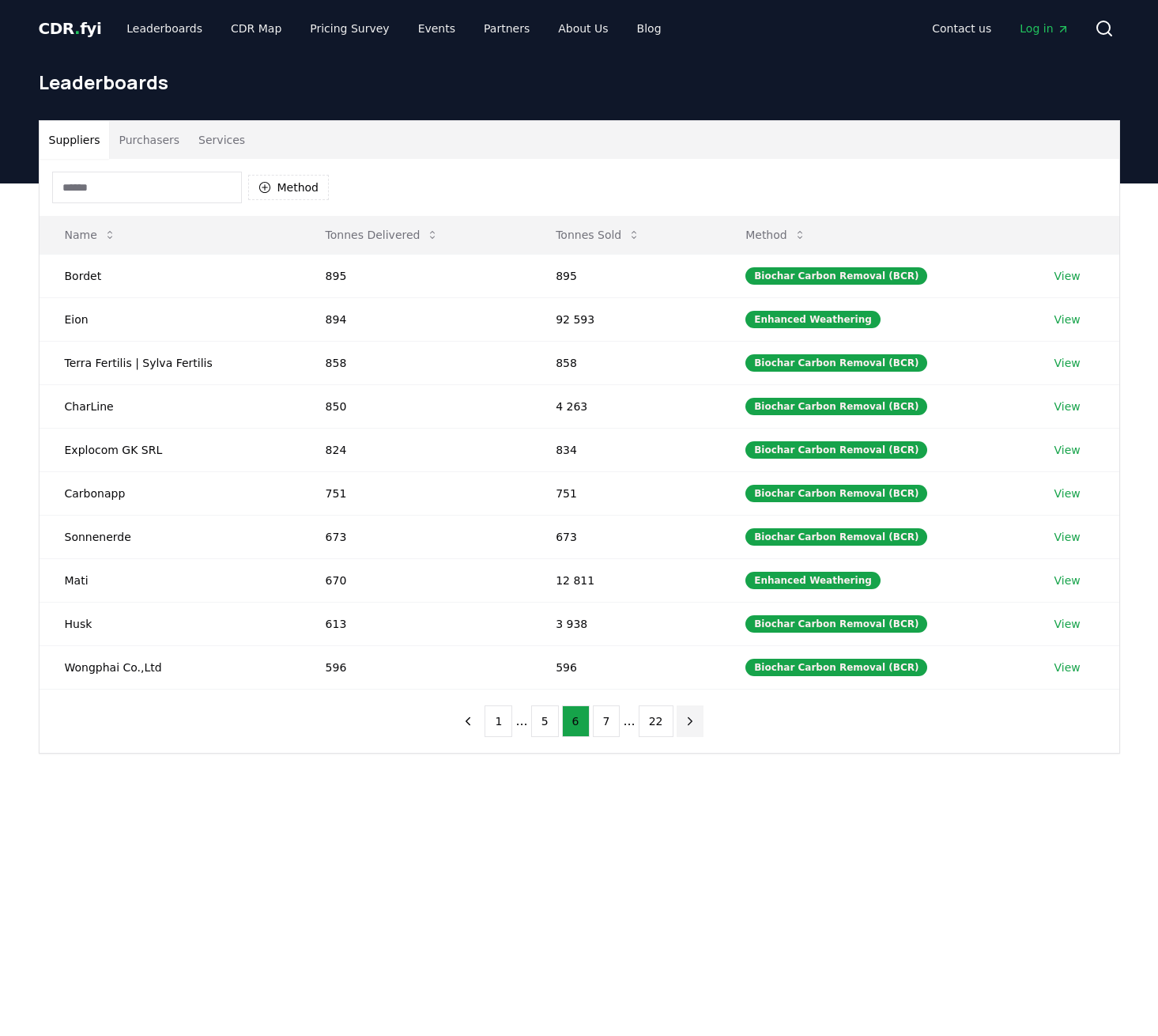
click at [688, 718] on icon "next page" at bounding box center [689, 721] width 4 height 7
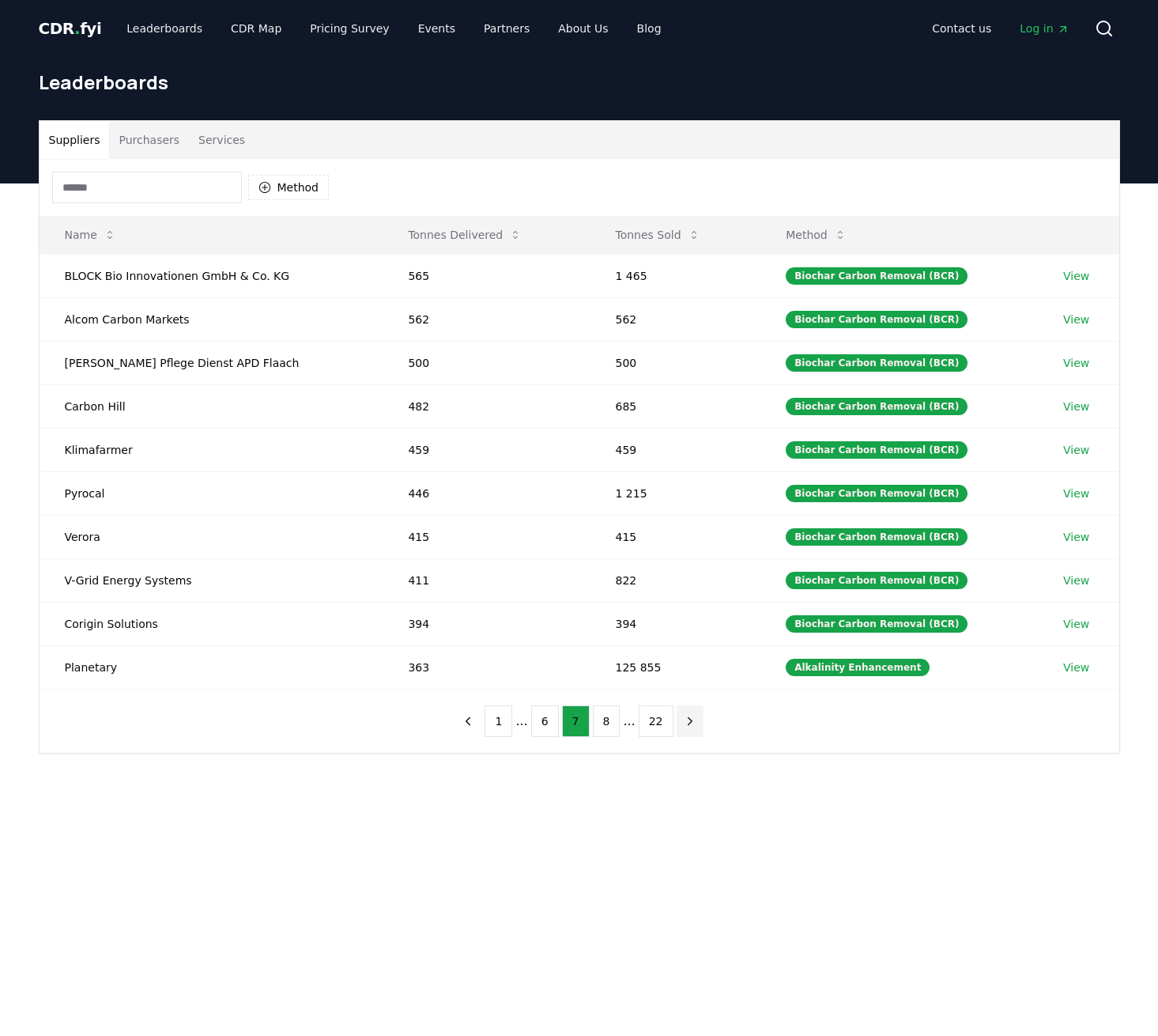
click at [688, 718] on icon "next page" at bounding box center [689, 721] width 4 height 7
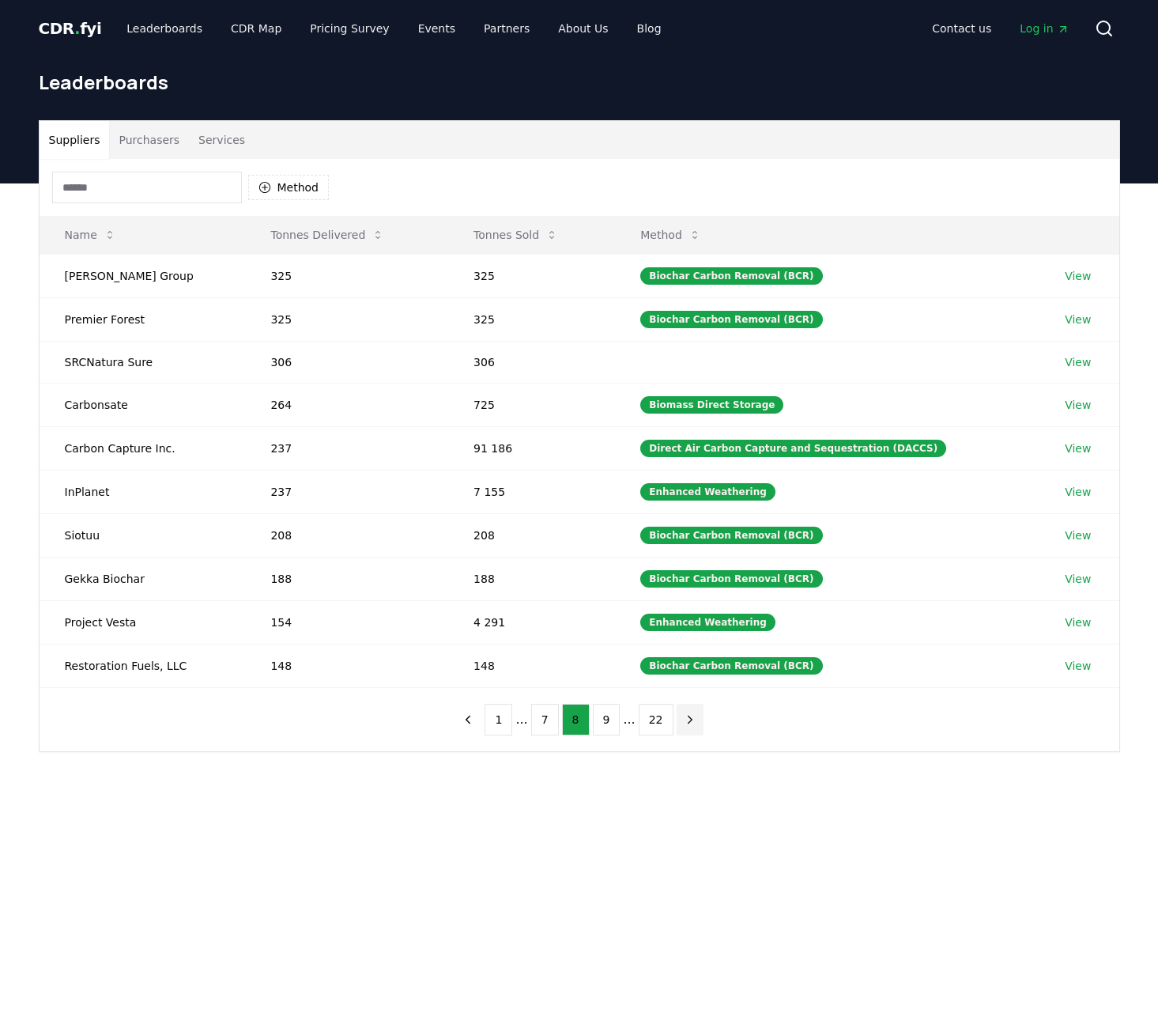
click at [683, 718] on icon "next page" at bounding box center [690, 719] width 14 height 14
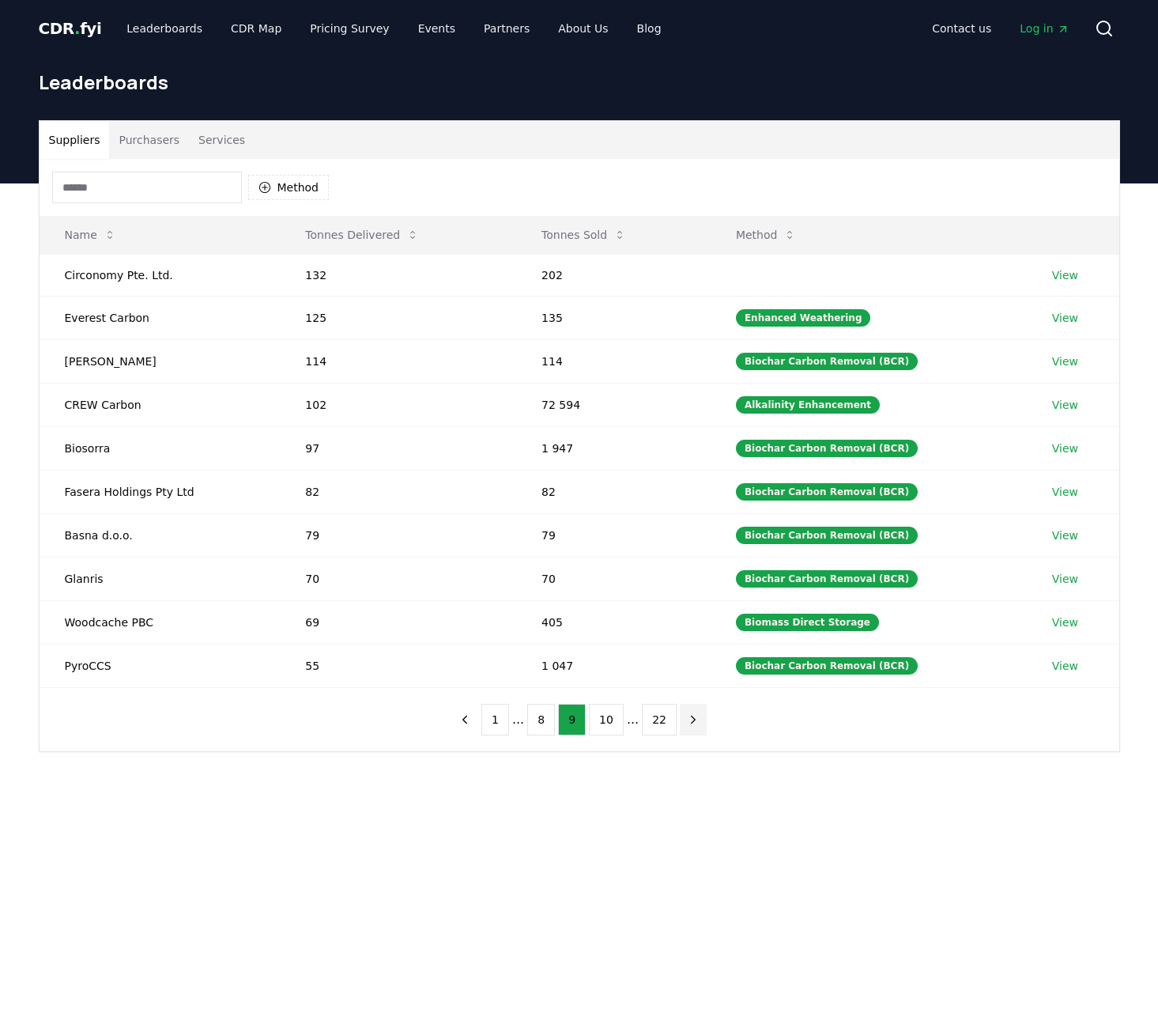
click at [687, 718] on icon "next page" at bounding box center [694, 719] width 14 height 14
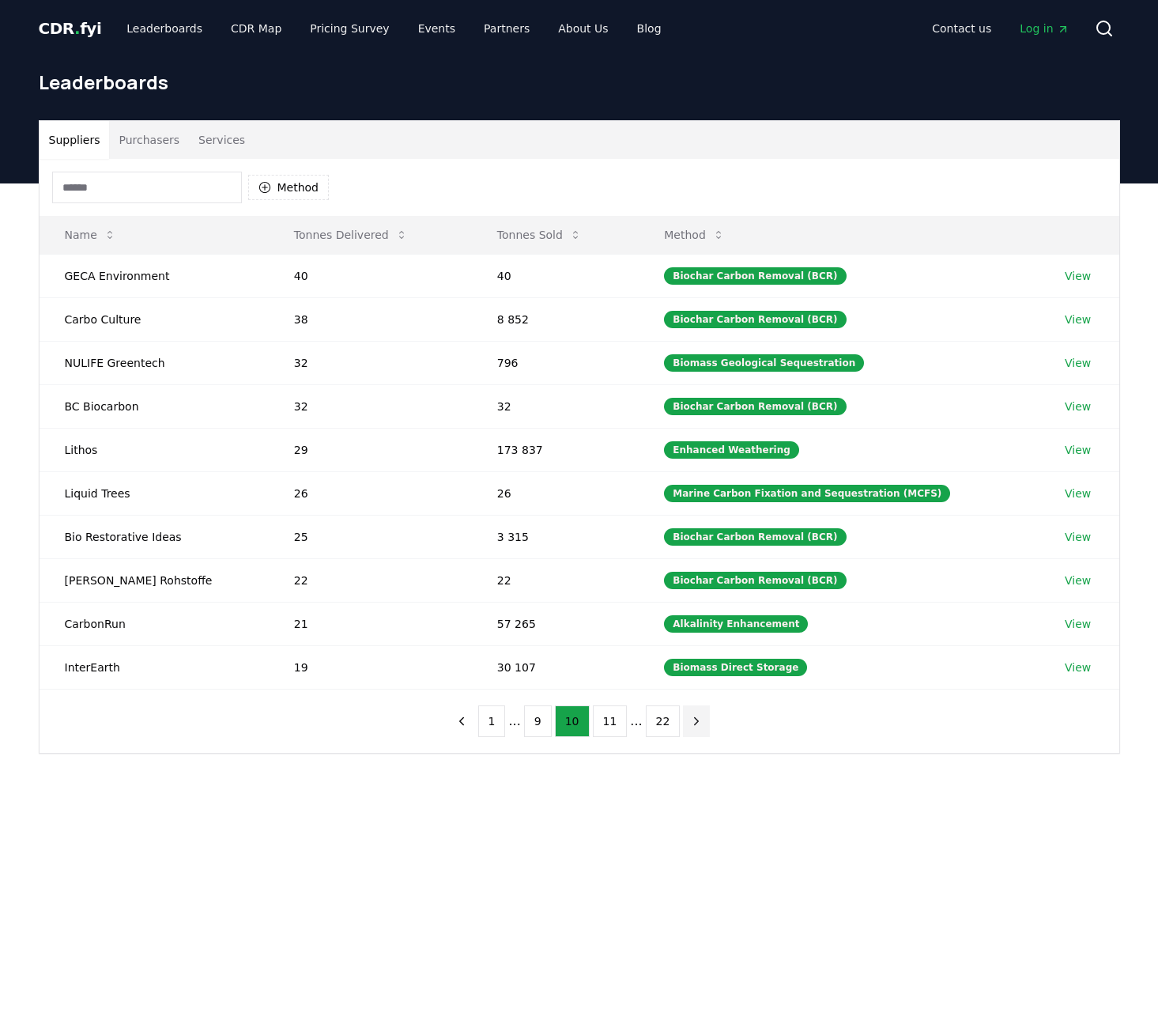
click at [689, 718] on icon "next page" at bounding box center [697, 721] width 14 height 14
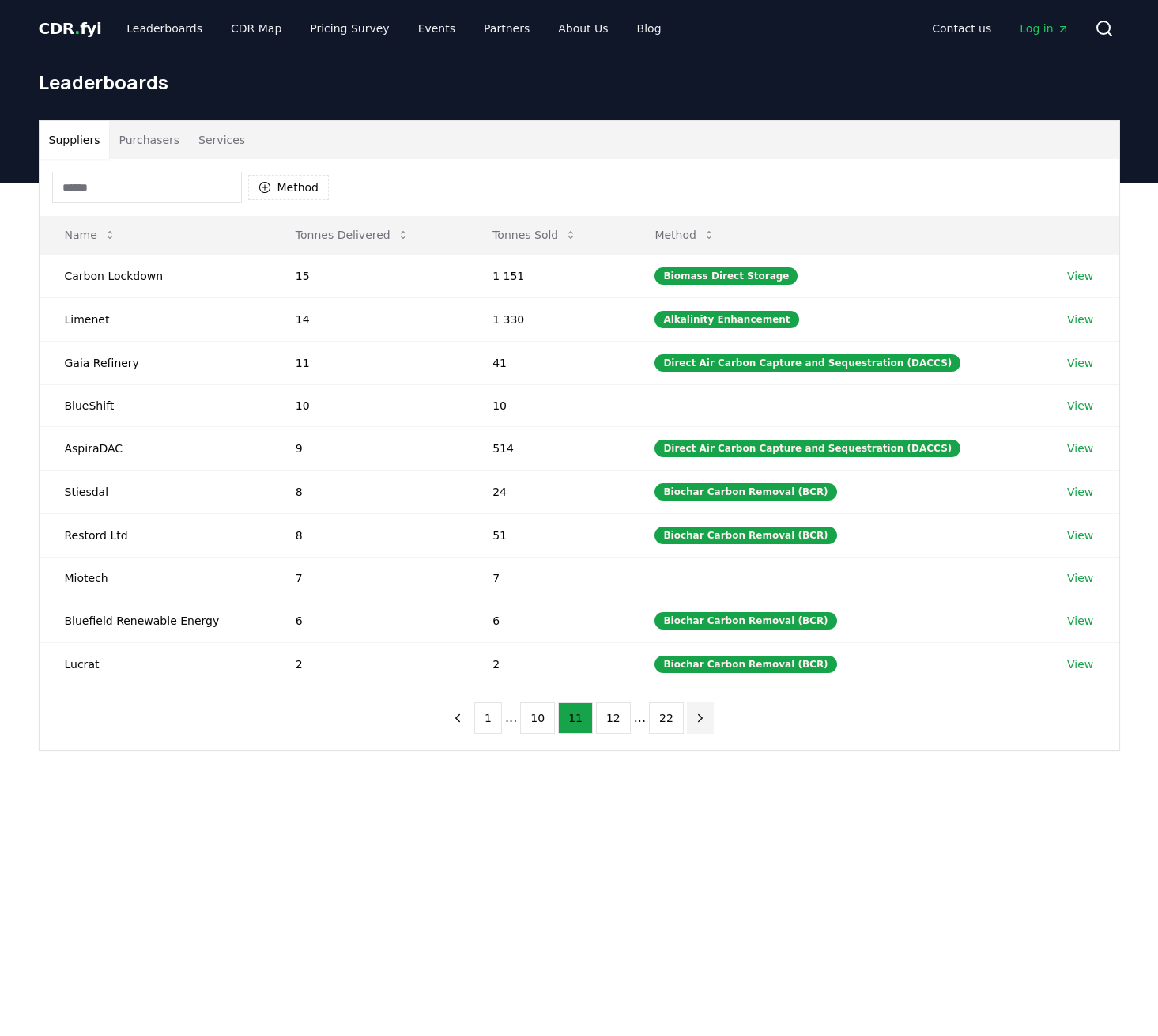
click at [693, 718] on icon "next page" at bounding box center [700, 718] width 14 height 14
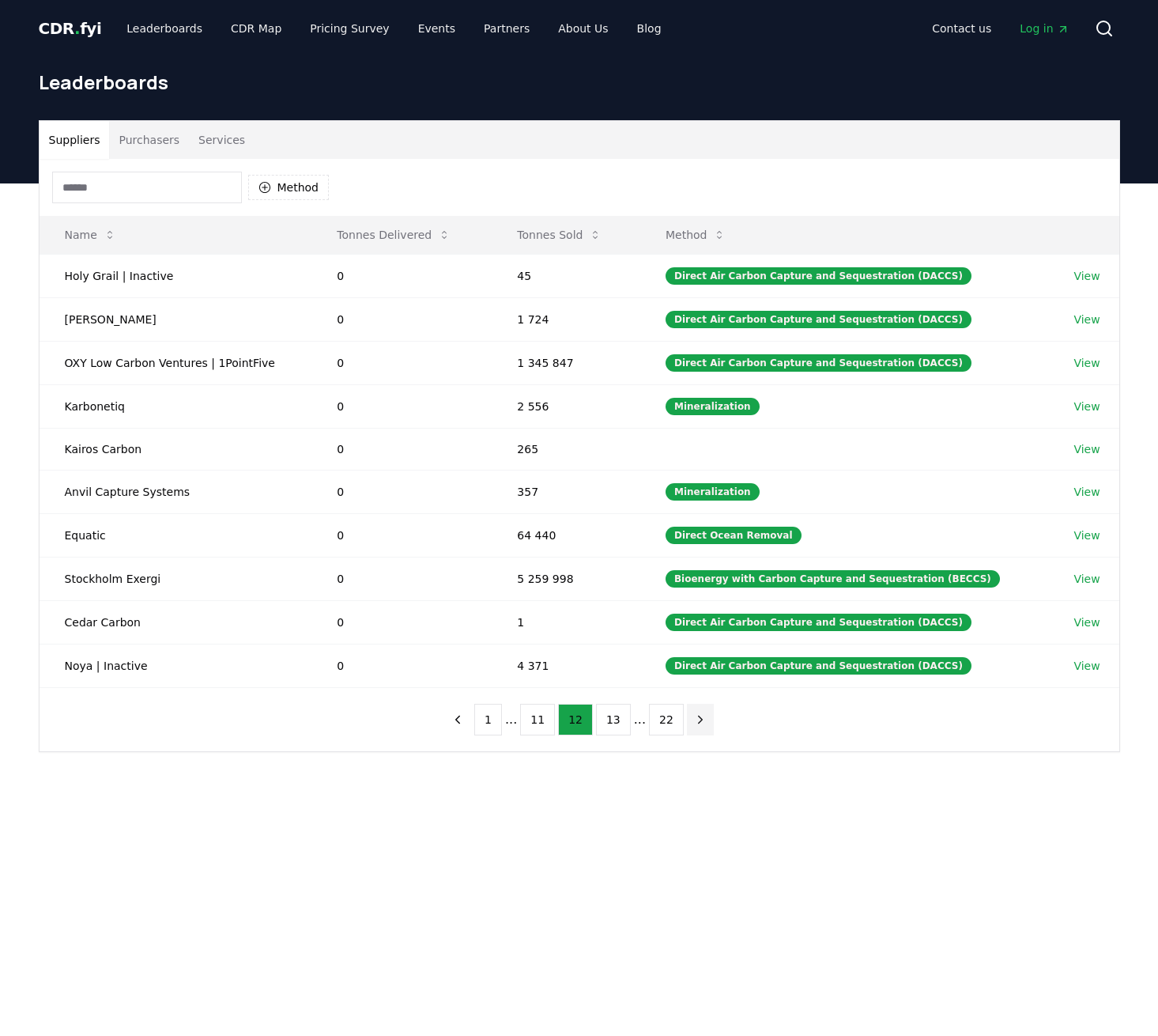
click at [693, 718] on icon "next page" at bounding box center [700, 719] width 14 height 14
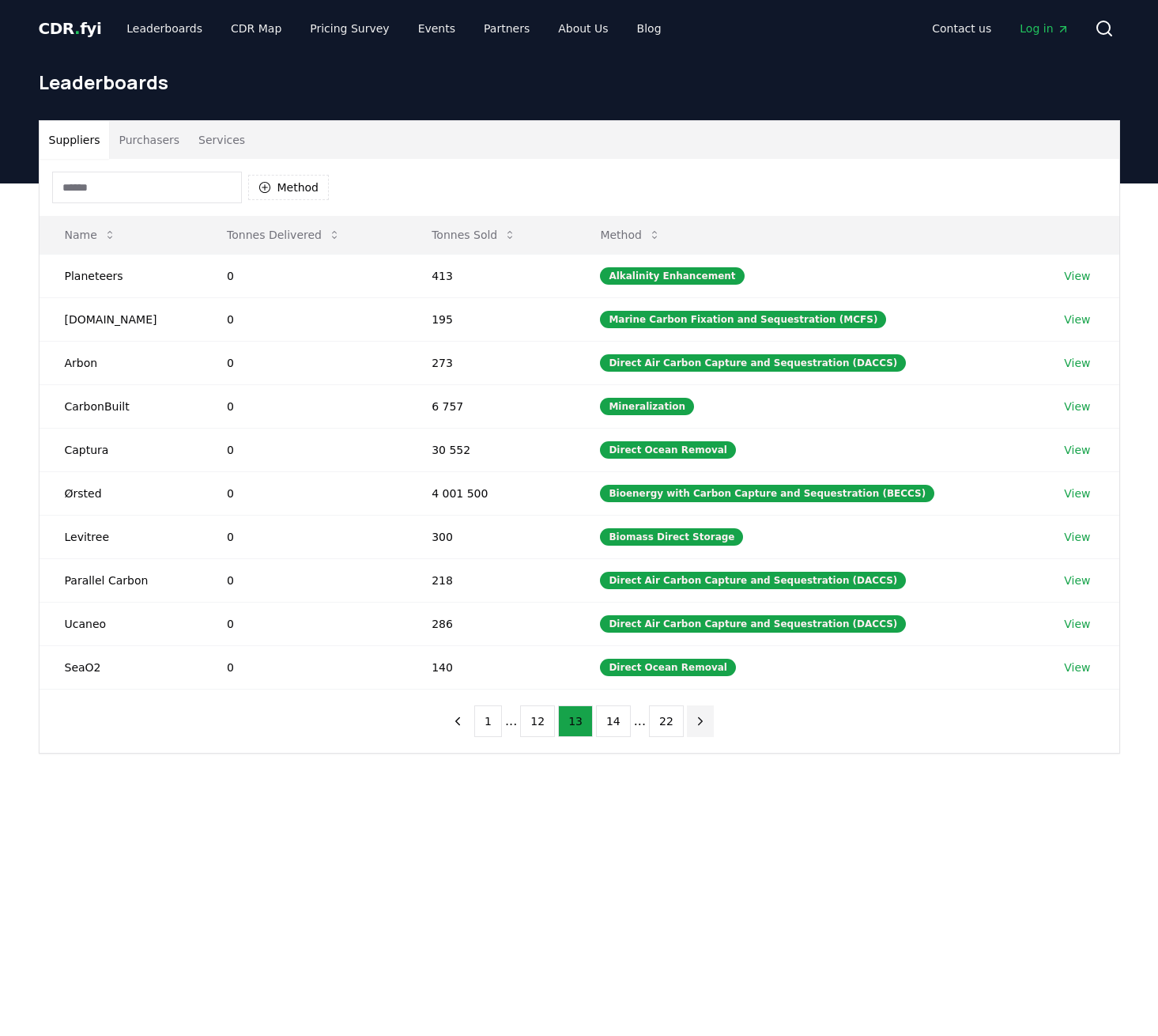
click at [688, 718] on button "next page" at bounding box center [701, 721] width 27 height 32
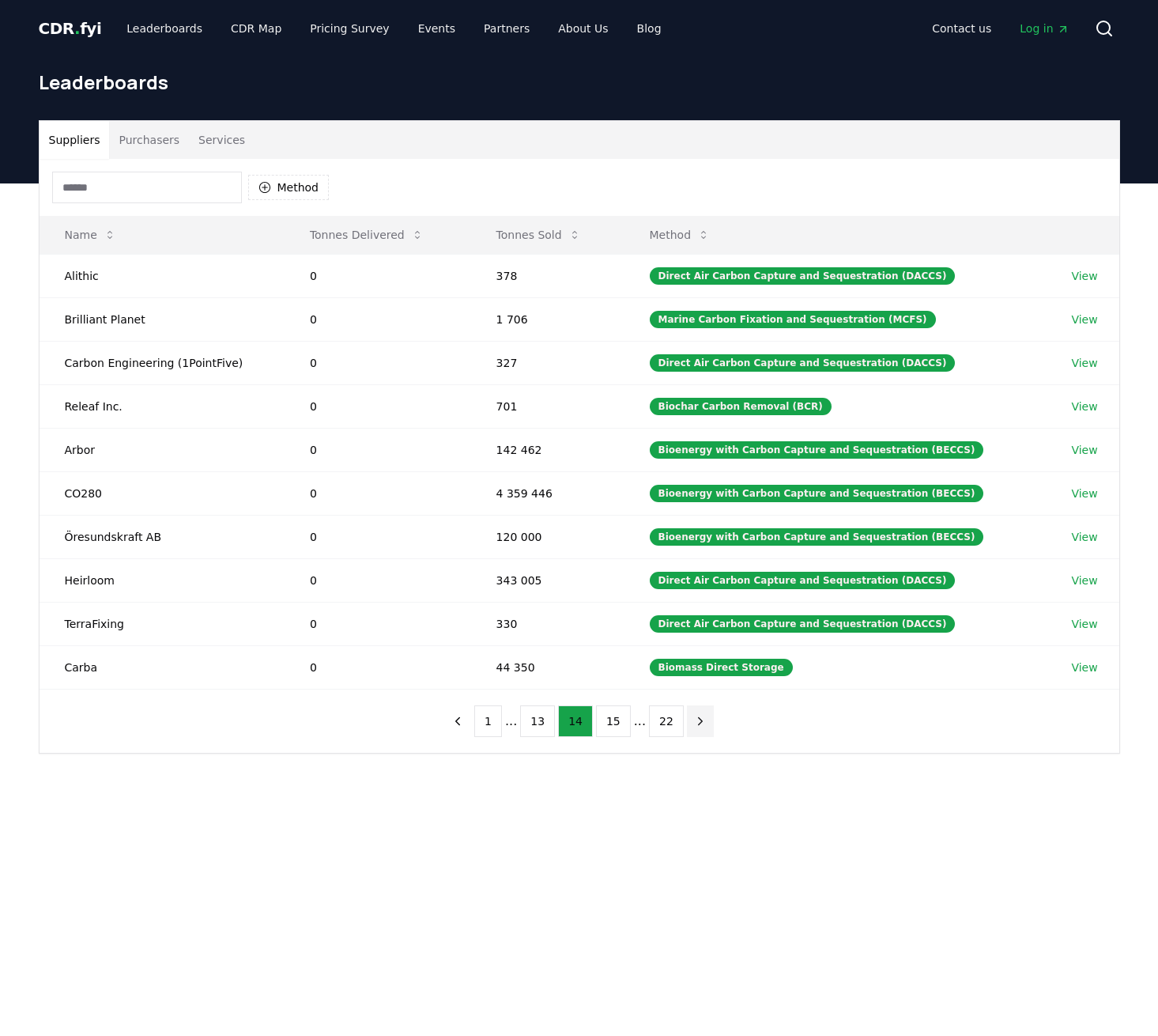
click at [688, 718] on button "next page" at bounding box center [701, 721] width 27 height 32
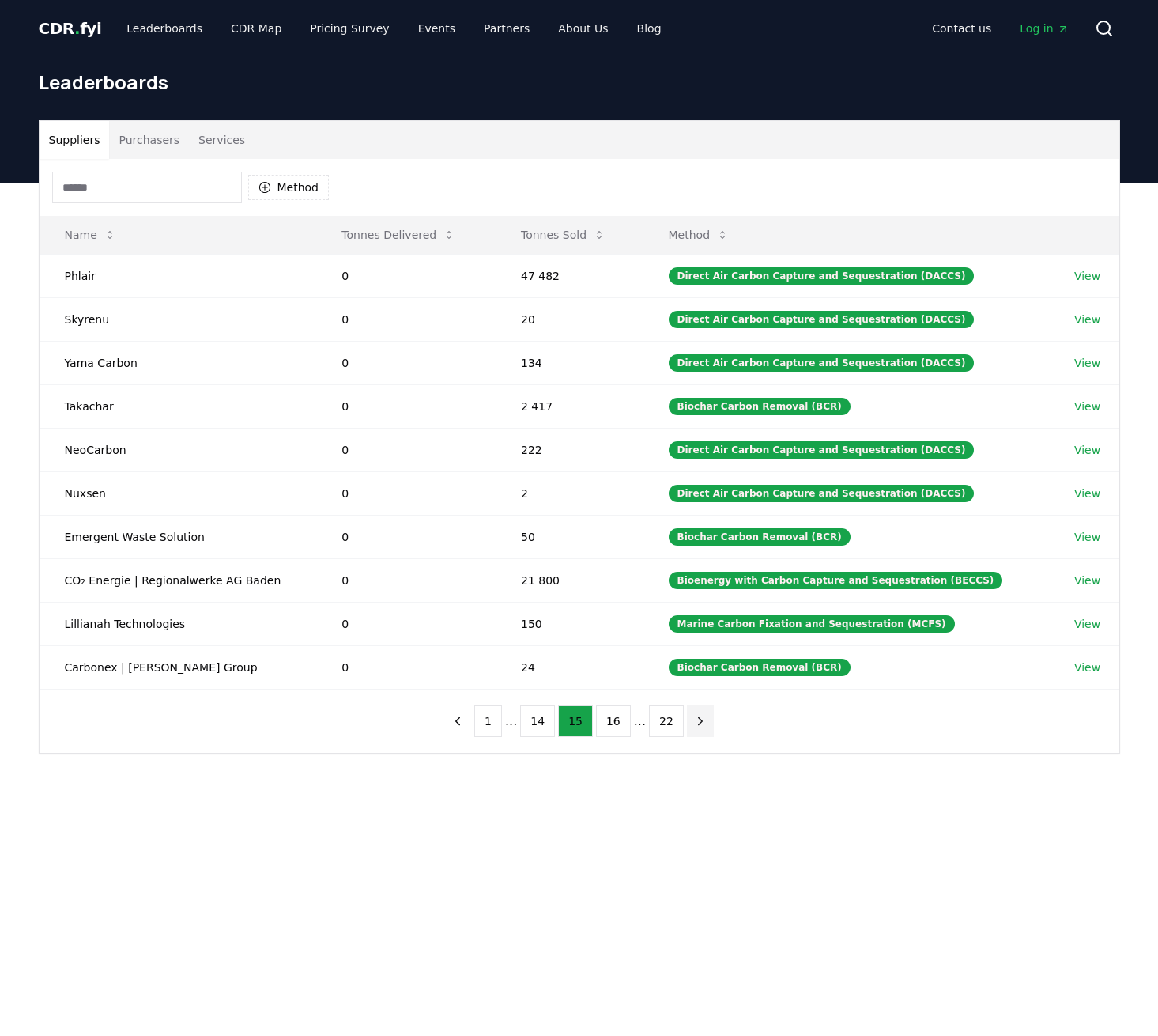
click at [688, 718] on button "next page" at bounding box center [701, 721] width 27 height 32
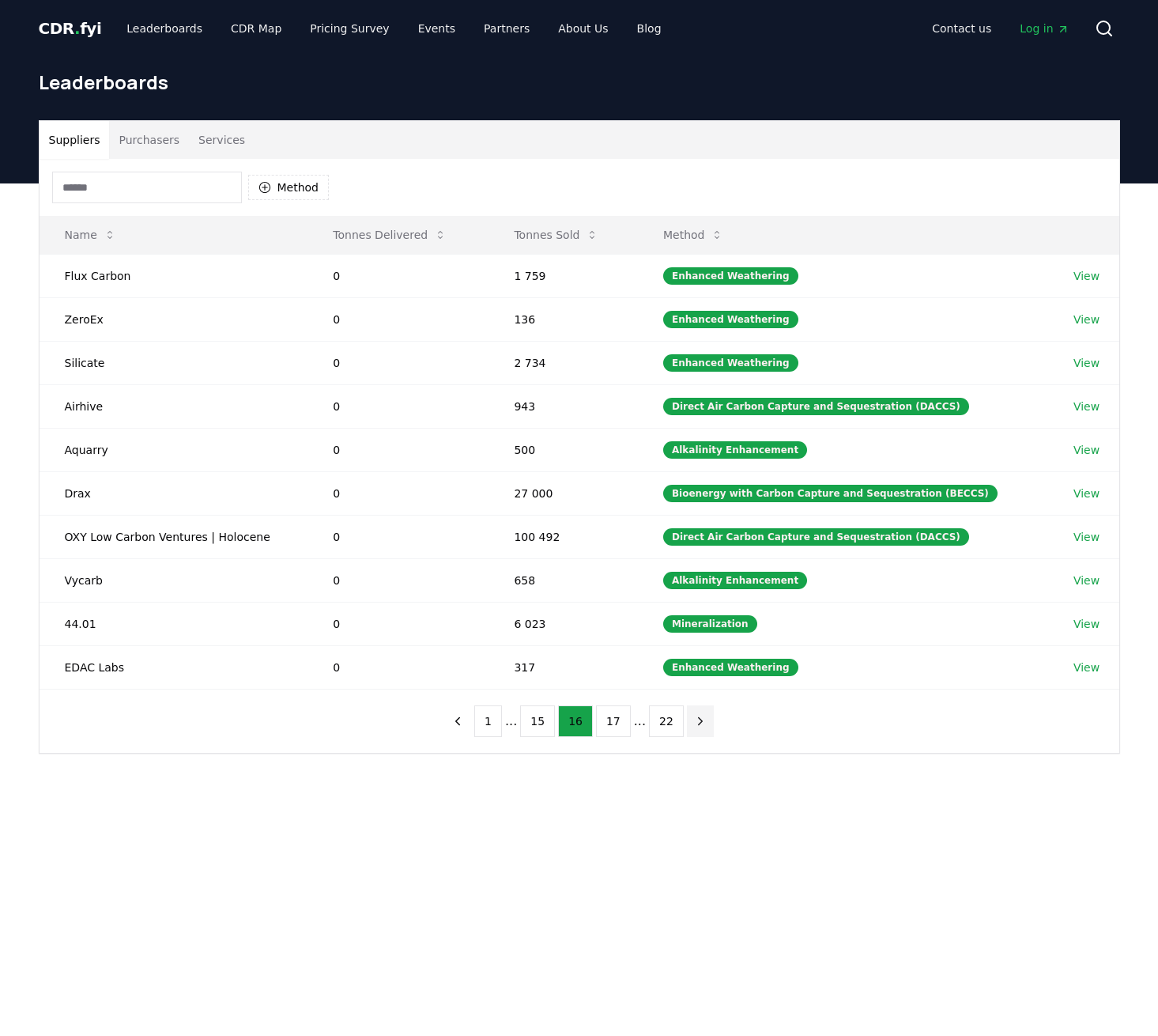
click at [693, 718] on icon "next page" at bounding box center [700, 721] width 14 height 14
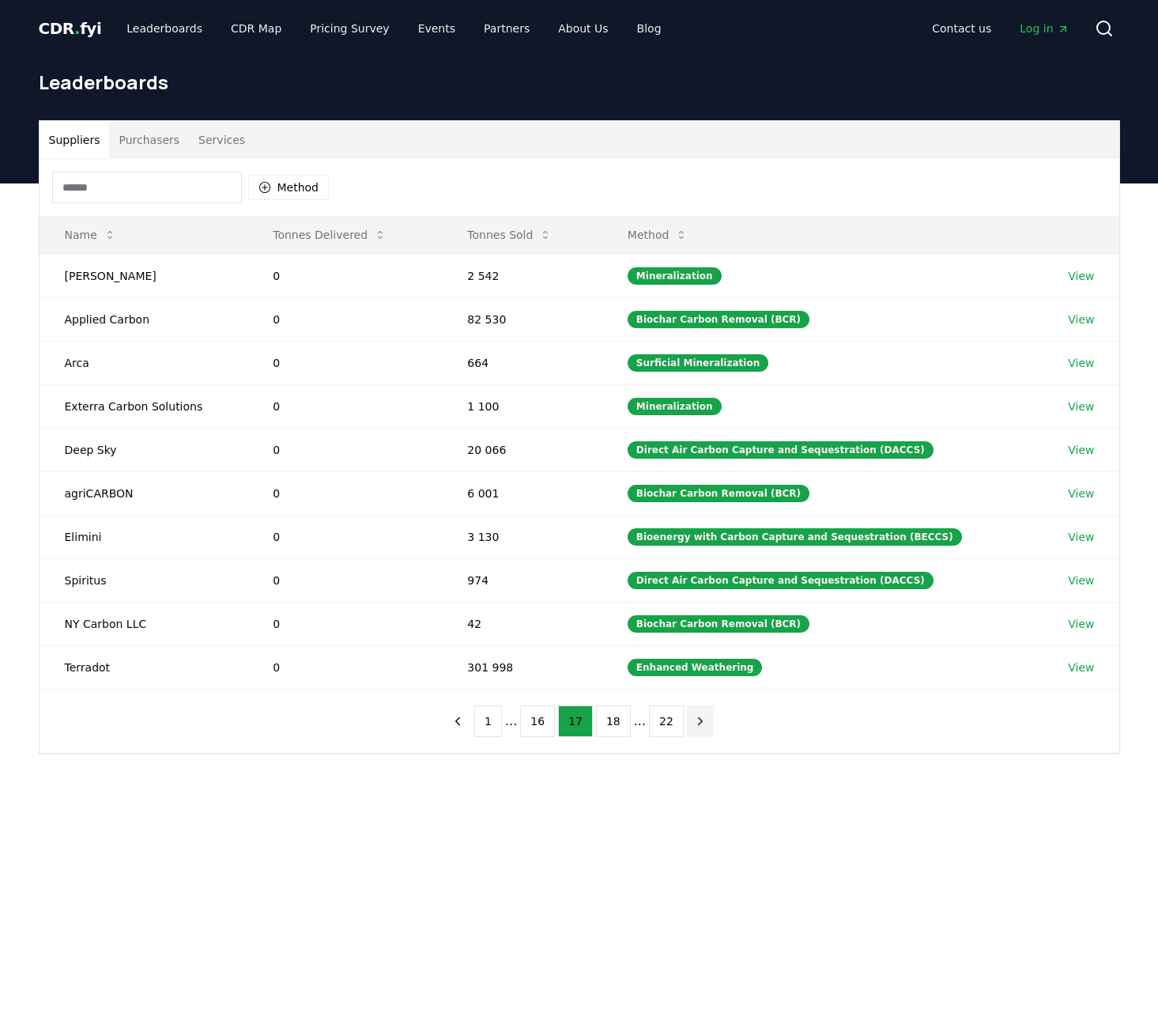
click at [693, 718] on icon "next page" at bounding box center [700, 721] width 14 height 14
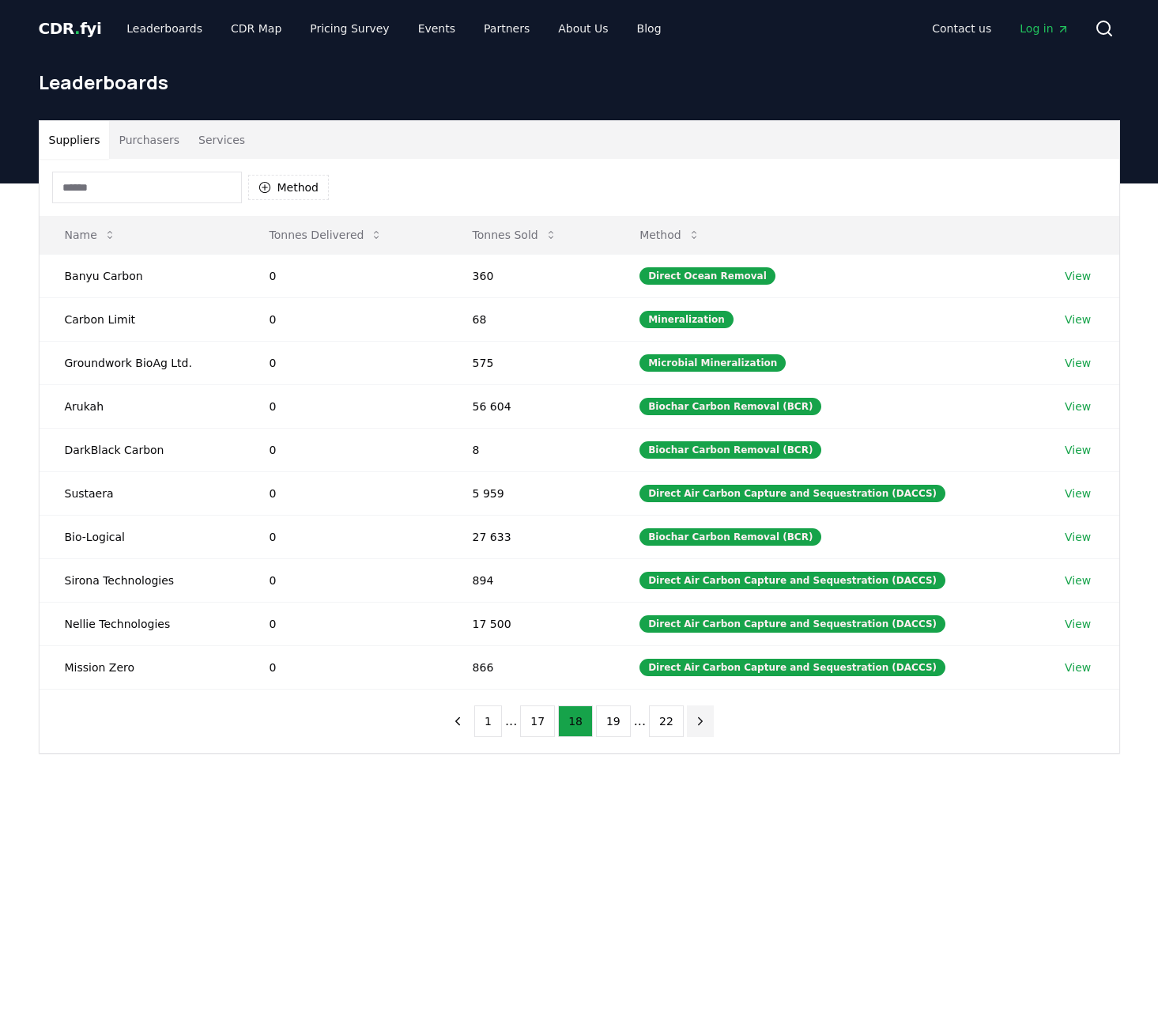
click at [693, 718] on icon "next page" at bounding box center [700, 721] width 14 height 14
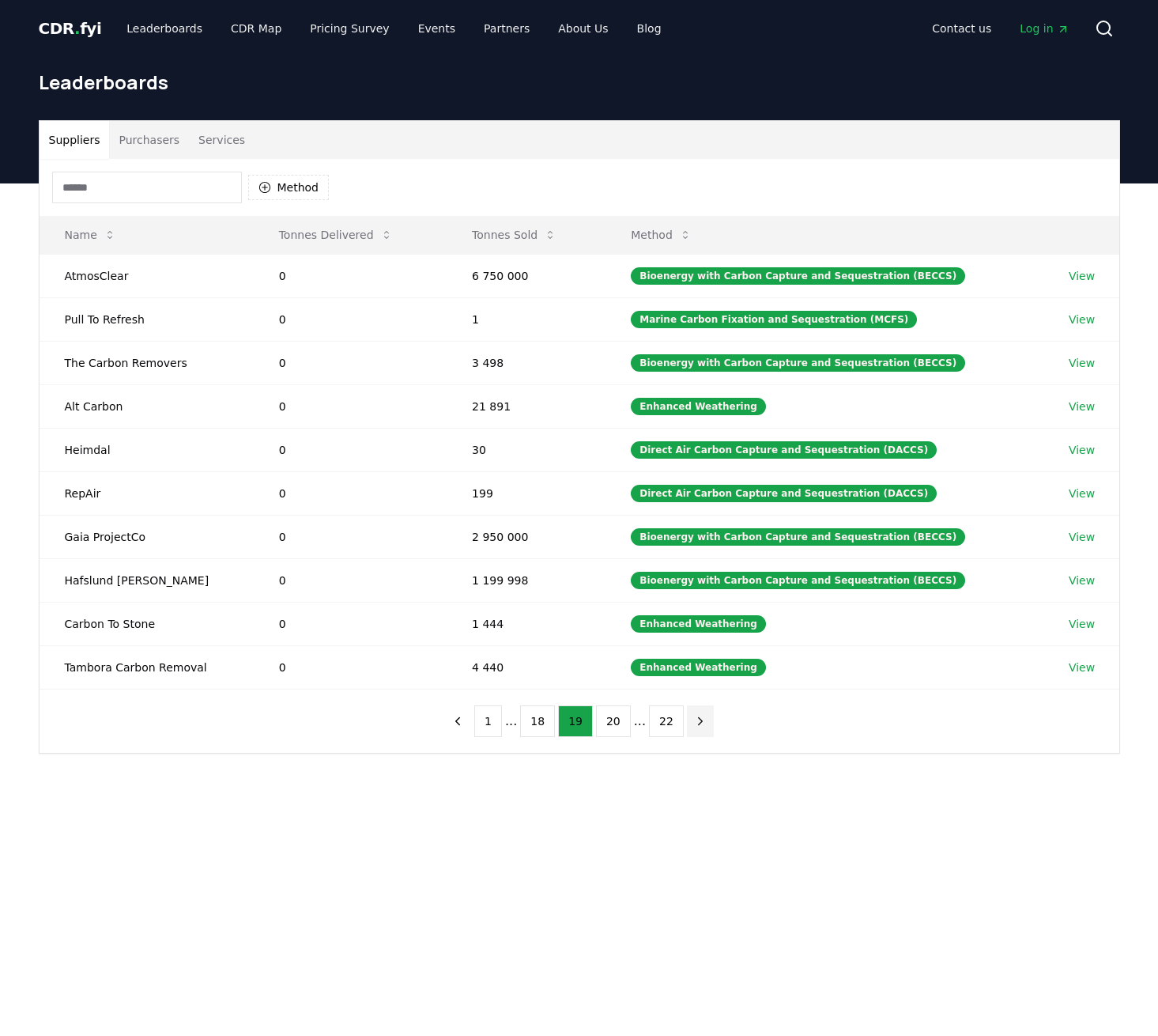
click at [693, 727] on icon "next page" at bounding box center [700, 721] width 14 height 14
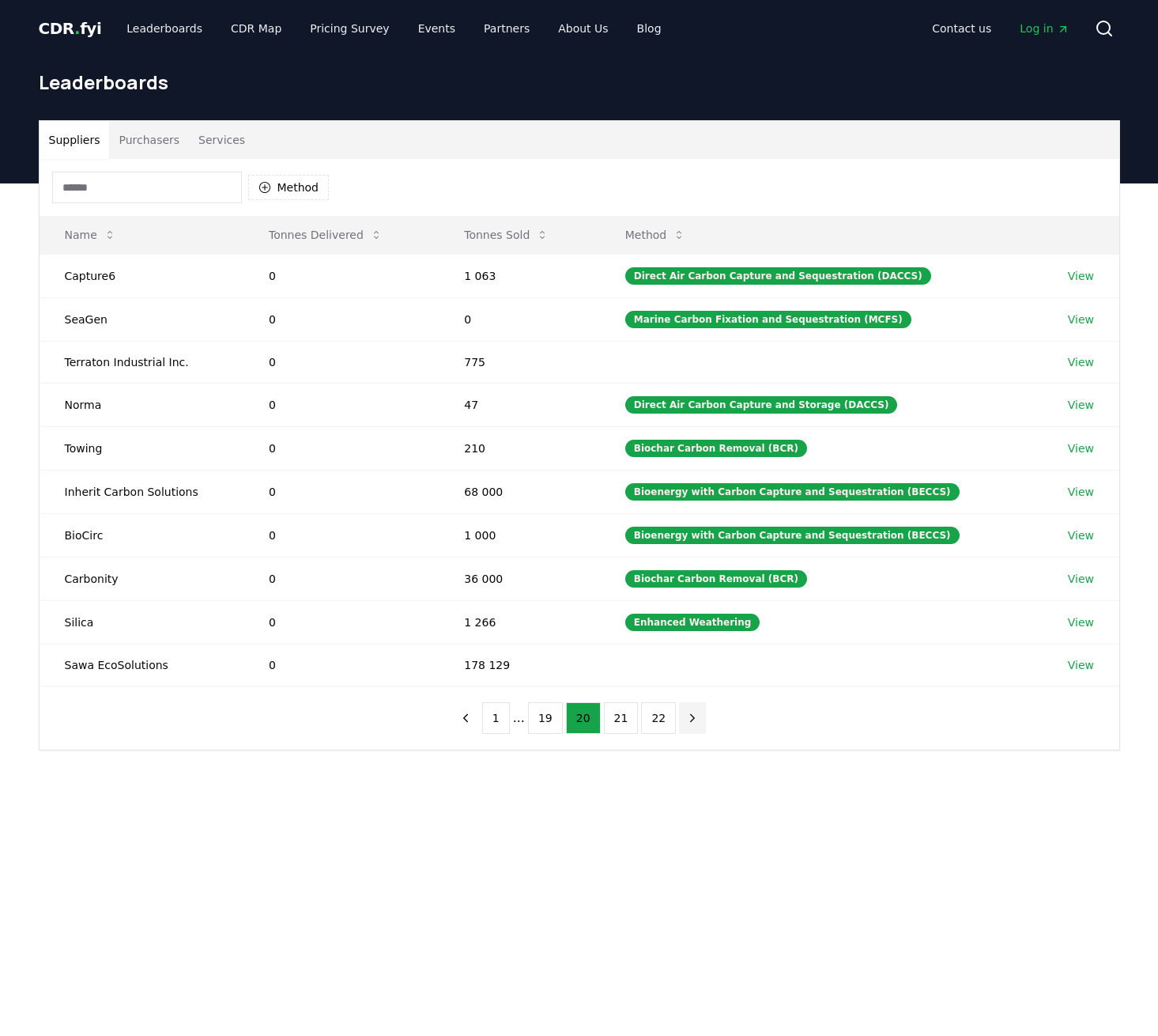
click at [686, 718] on icon "next page" at bounding box center [693, 718] width 14 height 14
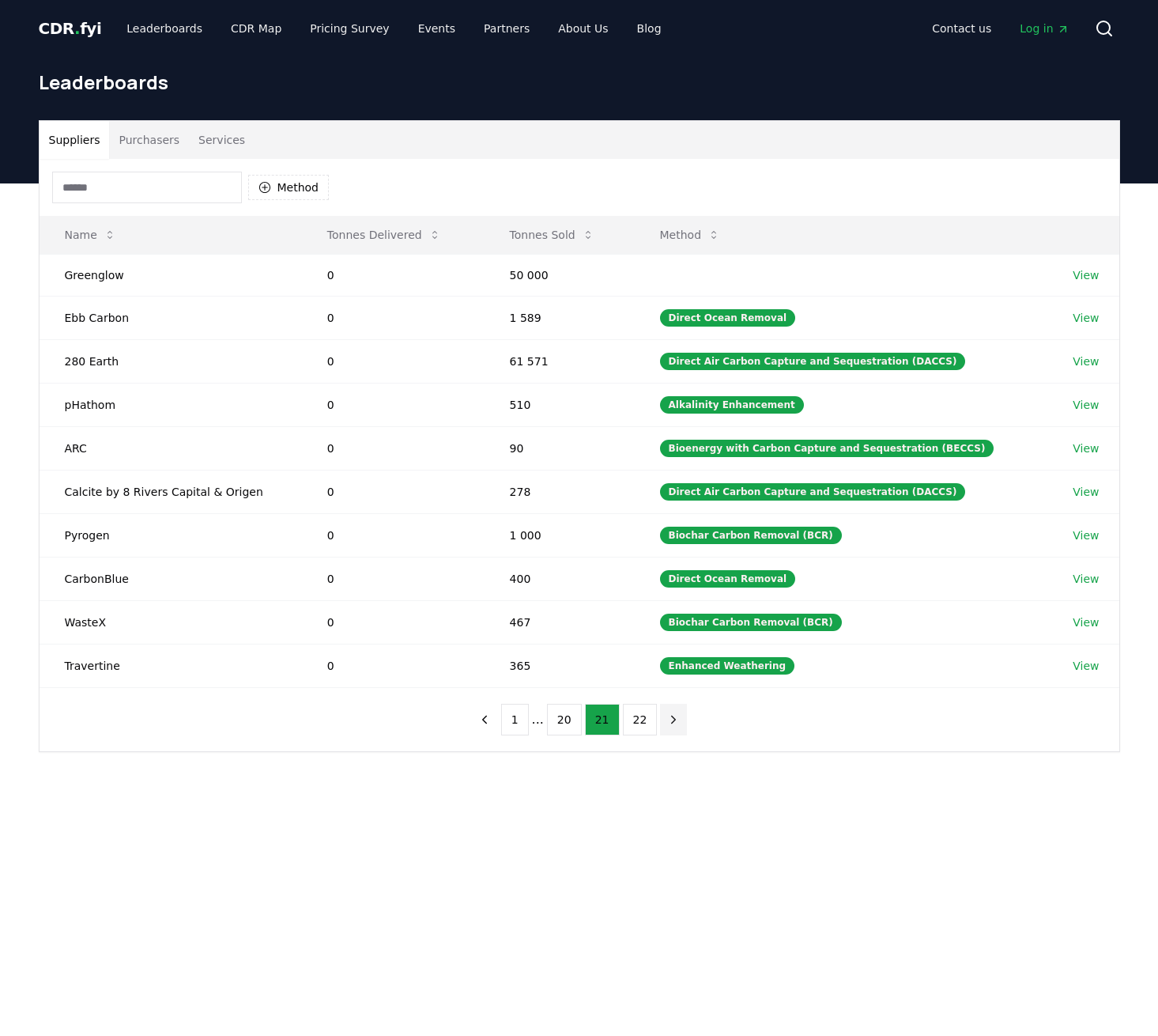
click at [681, 718] on button "next page" at bounding box center [674, 719] width 27 height 32
